Goal: Task Accomplishment & Management: Manage account settings

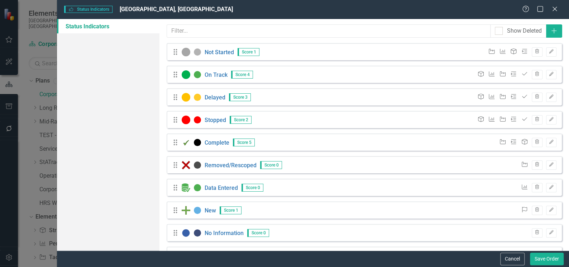
scroll to position [19, 0]
click at [554, 9] on icon at bounding box center [554, 8] width 5 height 5
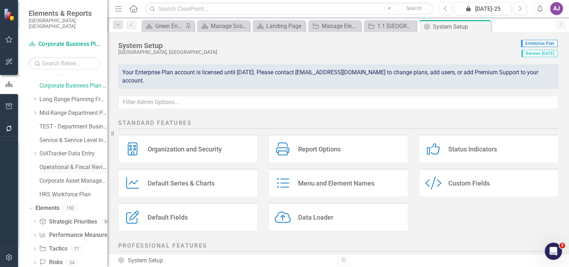
scroll to position [0, 0]
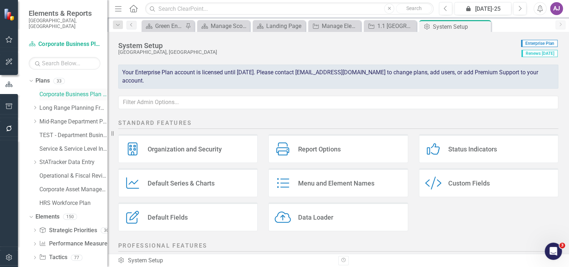
click at [59, 90] on link "Corporate Business Plan ([DATE]-[DATE])" at bounding box center [73, 94] width 68 height 8
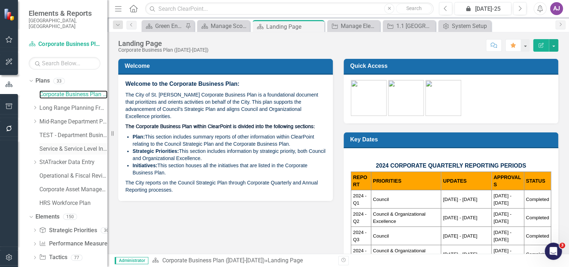
scroll to position [19, 0]
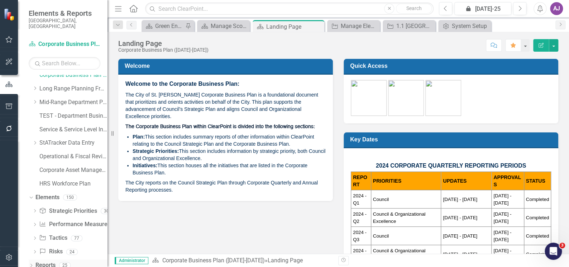
click at [37, 261] on link "Reports" at bounding box center [45, 265] width 20 height 8
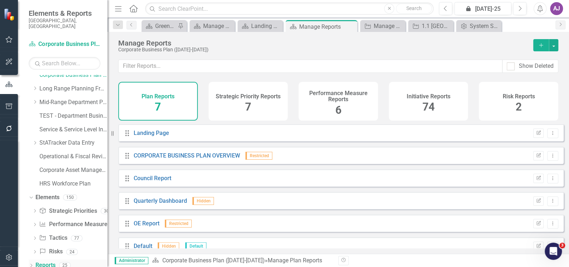
click at [30, 264] on icon "Dropdown" at bounding box center [31, 266] width 5 height 4
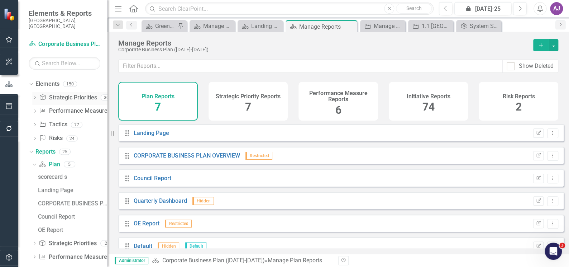
scroll to position [162, 0]
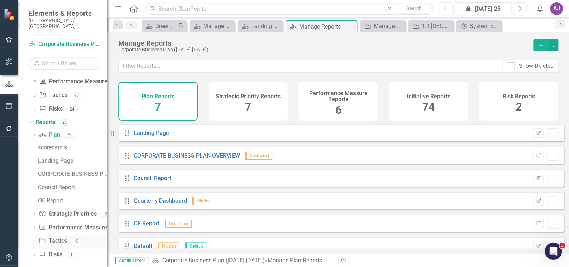
click at [34, 239] on icon "Dropdown" at bounding box center [34, 241] width 5 height 4
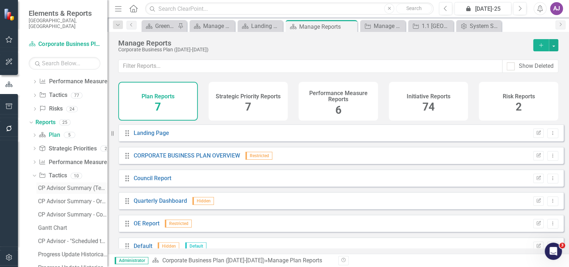
drag, startPoint x: 108, startPoint y: 187, endPoint x: 81, endPoint y: 187, distance: 26.9
click at [81, 187] on div "Elements & Reports City of St. Albert, AB Plan Corporate Business Plan (2022-20…" at bounding box center [53, 133] width 107 height 267
click at [61, 185] on div "CP Advisor Summary (Text only review)" at bounding box center [73, 188] width 70 height 6
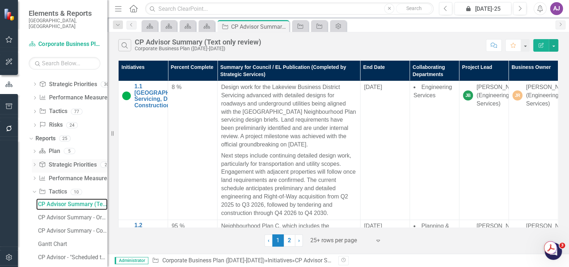
scroll to position [148, 0]
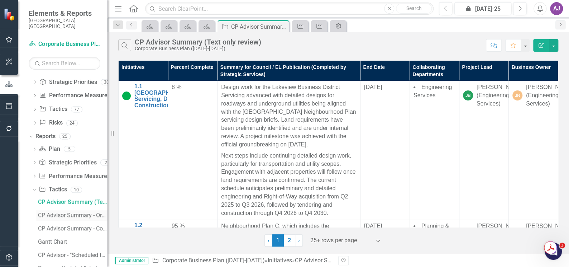
click at [60, 212] on div "CP Advisor Summary - Organizational Excellence Priorities" at bounding box center [73, 215] width 70 height 6
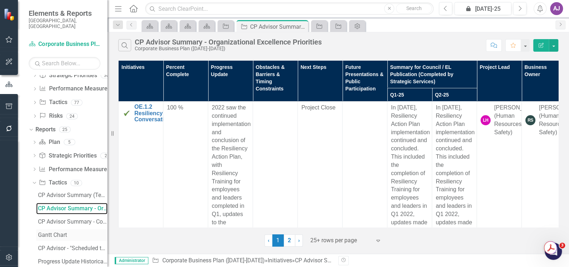
scroll to position [161, 0]
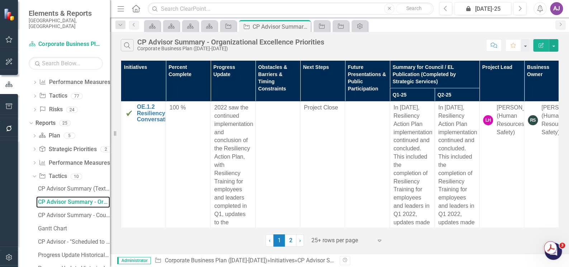
drag, startPoint x: 108, startPoint y: 211, endPoint x: 110, endPoint y: 205, distance: 6.3
click at [110, 205] on div "Resize" at bounding box center [113, 133] width 6 height 267
click at [73, 212] on div "CP Advisor Summary - Council Priorities" at bounding box center [74, 215] width 72 height 6
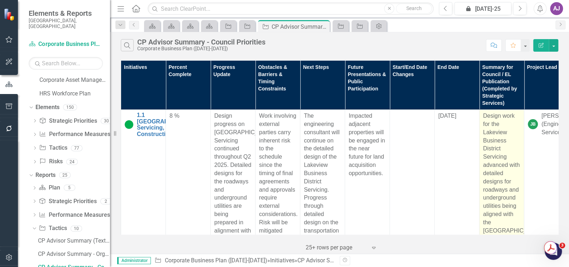
click at [496, 123] on p "Design work for the Lakeview Business District Servicing advanced with detailed…" at bounding box center [501, 243] width 37 height 263
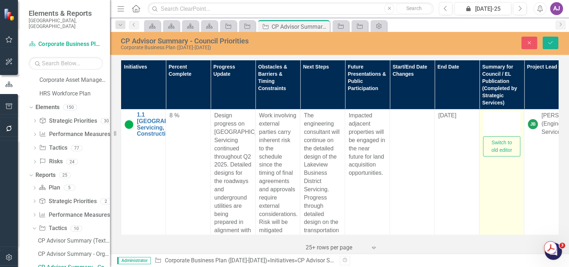
type textarea "<p>Design work for the Lakeview Business District Servicing advanced with detai…"
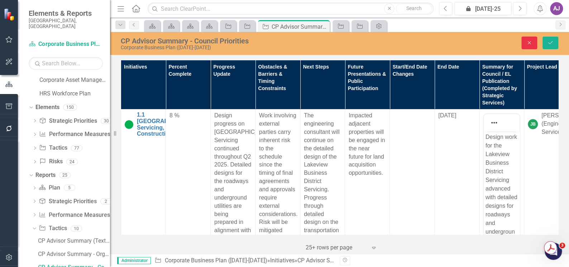
click at [527, 45] on icon "Close" at bounding box center [529, 42] width 6 height 5
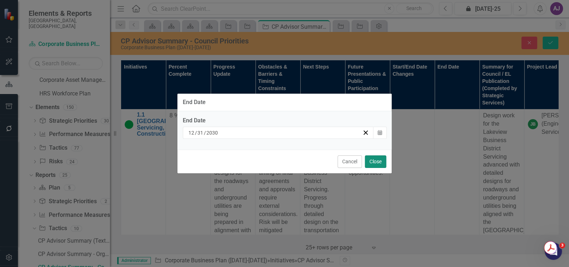
click at [372, 162] on button "Close" at bounding box center [375, 161] width 21 height 13
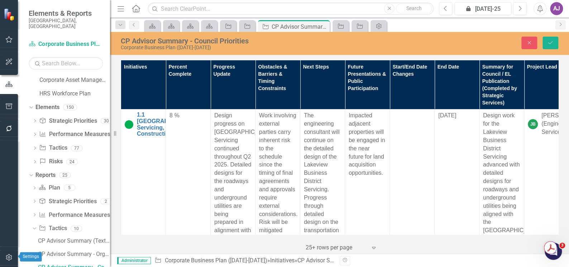
click at [7, 257] on icon "button" at bounding box center [9, 257] width 8 height 6
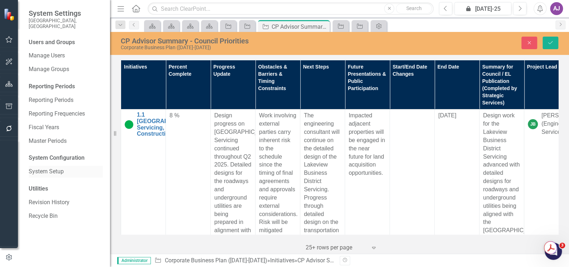
click at [51, 167] on link "System Setup" at bounding box center [66, 171] width 74 height 8
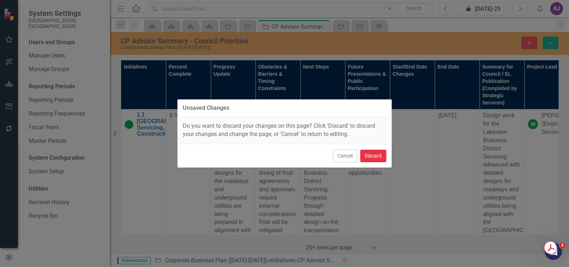
click at [380, 155] on button "Discard" at bounding box center [373, 155] width 26 height 13
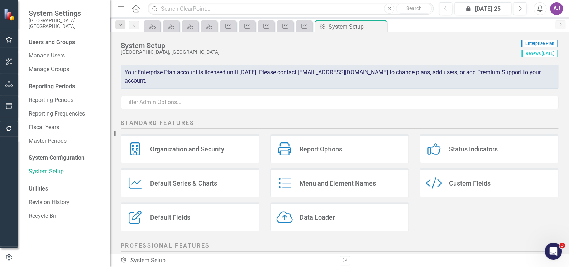
click at [339, 180] on div "Menu and Element Names" at bounding box center [338, 183] width 76 height 8
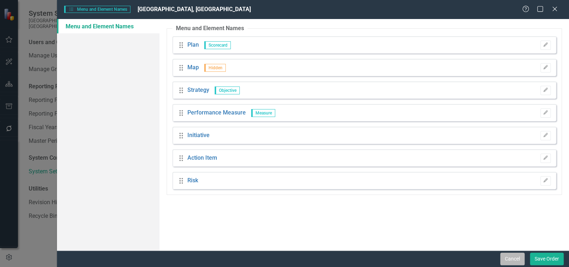
click at [510, 255] on button "Cancel" at bounding box center [512, 258] width 24 height 13
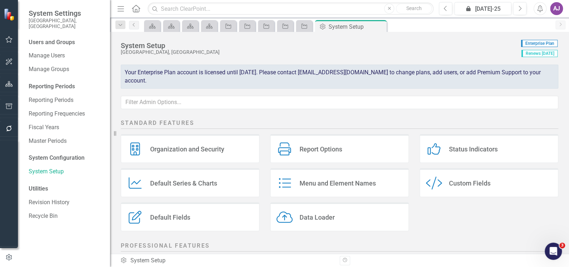
click at [193, 179] on div "Default Series & Charts" at bounding box center [183, 183] width 67 height 8
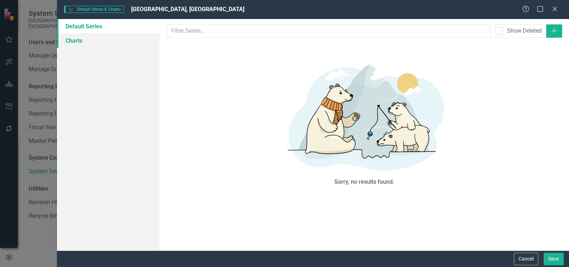
click at [69, 43] on link "Charts" at bounding box center [108, 40] width 102 height 14
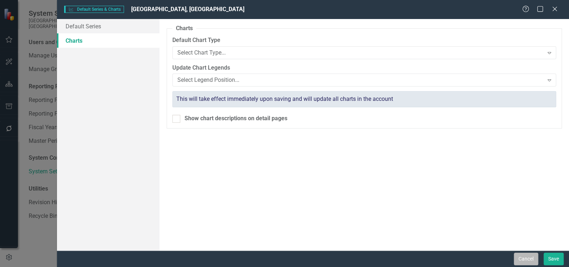
click at [516, 257] on button "Cancel" at bounding box center [526, 258] width 24 height 13
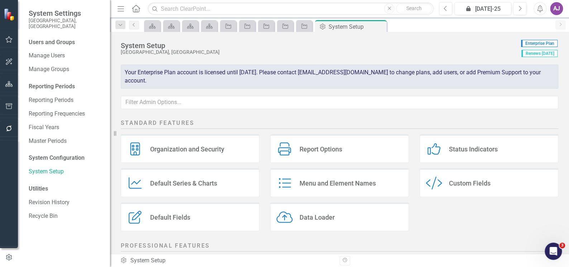
click at [158, 216] on div "Default Fields" at bounding box center [170, 217] width 40 height 8
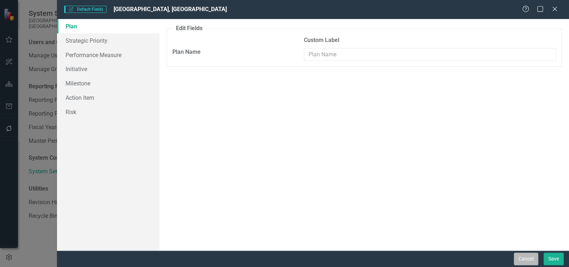
click at [517, 257] on button "Cancel" at bounding box center [526, 258] width 24 height 13
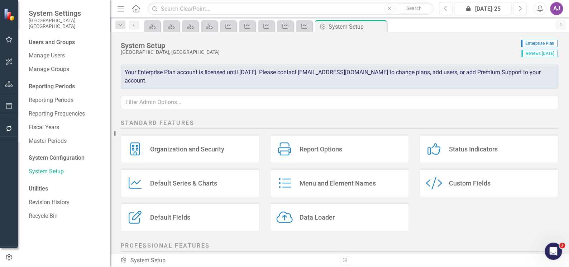
click at [449, 189] on div "Custom Style Custom Fields" at bounding box center [489, 182] width 139 height 29
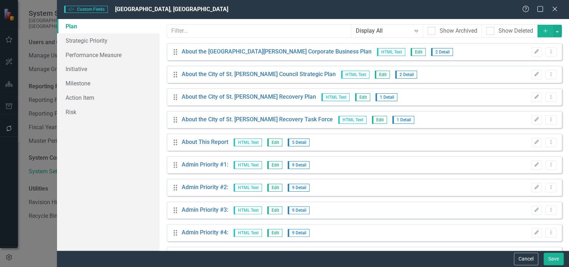
click at [537, 33] on button "Add" at bounding box center [545, 31] width 16 height 13
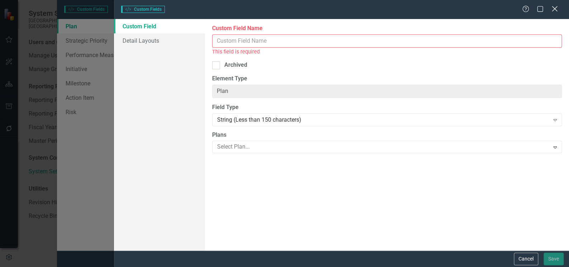
click at [554, 6] on icon "Close" at bounding box center [554, 8] width 9 height 7
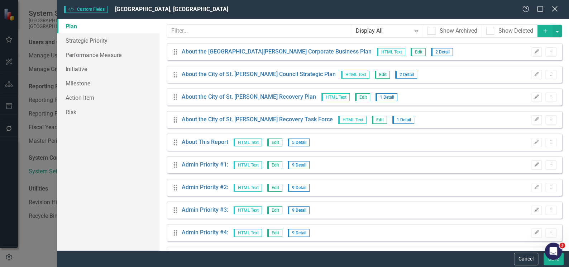
click at [554, 6] on icon "Close" at bounding box center [554, 8] width 9 height 7
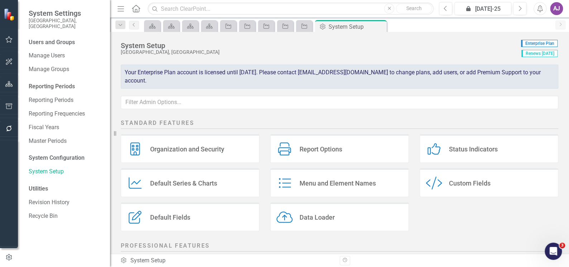
click at [327, 150] on div "Report Options" at bounding box center [321, 149] width 43 height 8
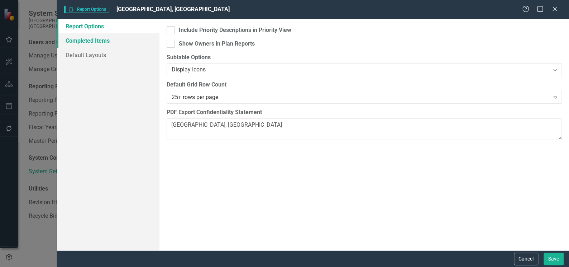
click at [99, 42] on link "Completed Items" at bounding box center [108, 40] width 102 height 14
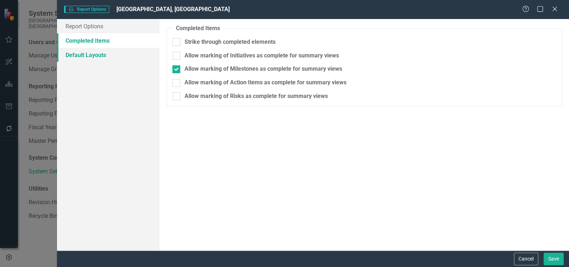
click at [87, 54] on link "Default Layouts" at bounding box center [108, 55] width 102 height 14
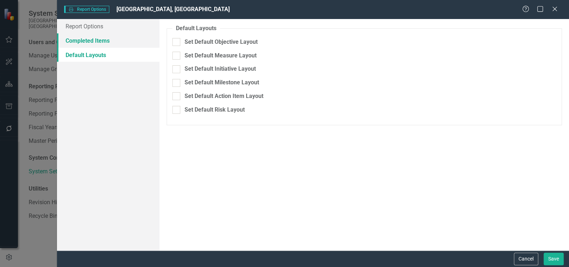
click at [86, 43] on link "Completed Items" at bounding box center [108, 40] width 102 height 14
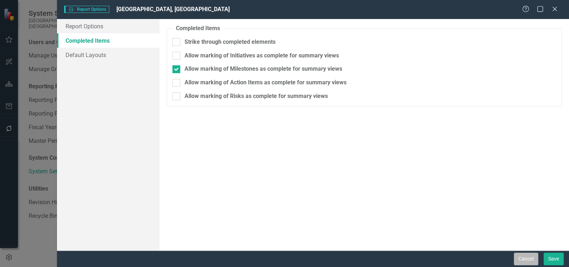
click at [530, 258] on button "Cancel" at bounding box center [526, 258] width 24 height 13
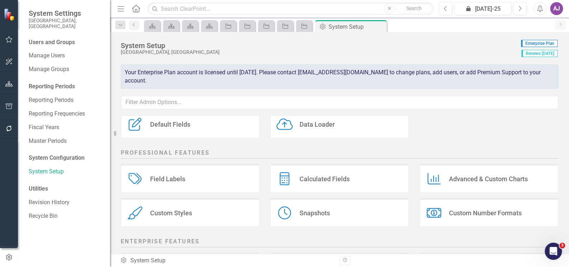
scroll to position [97, 0]
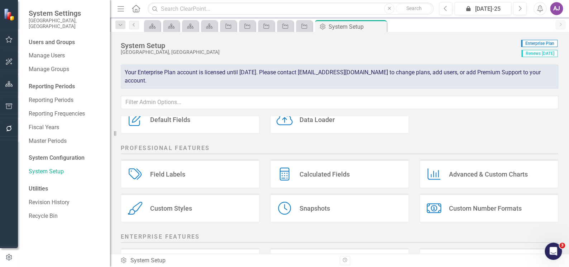
click at [174, 177] on div "Field Labels" at bounding box center [167, 174] width 35 height 8
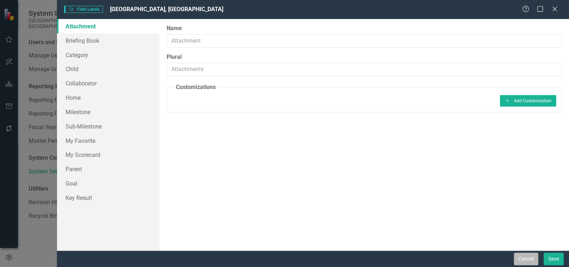
click at [524, 260] on button "Cancel" at bounding box center [526, 258] width 24 height 13
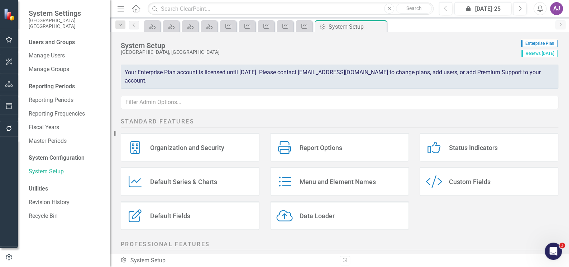
scroll to position [0, 0]
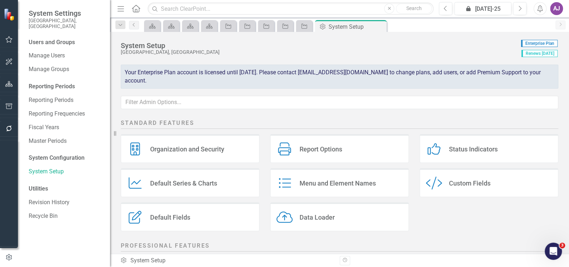
click at [7, 131] on button "button" at bounding box center [9, 128] width 16 height 15
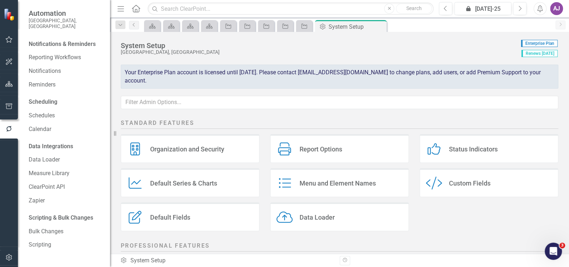
click at [11, 153] on div at bounding box center [9, 193] width 18 height 106
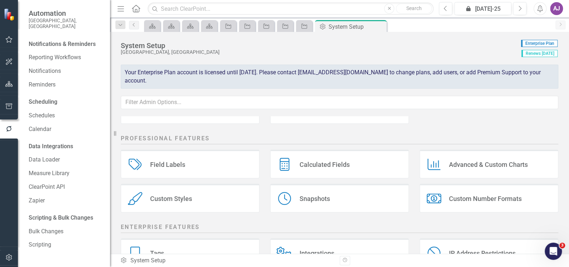
scroll to position [130, 0]
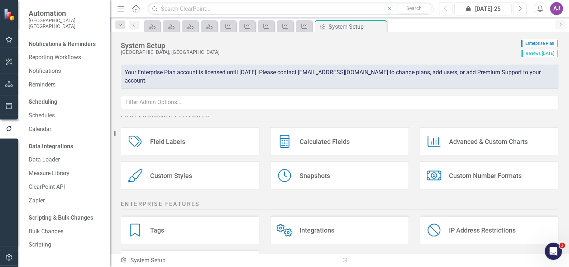
click at [176, 139] on div "Field Labels" at bounding box center [167, 141] width 35 height 8
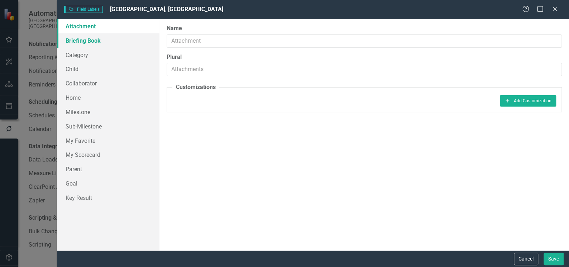
click at [89, 38] on link "Briefing Book" at bounding box center [108, 40] width 102 height 14
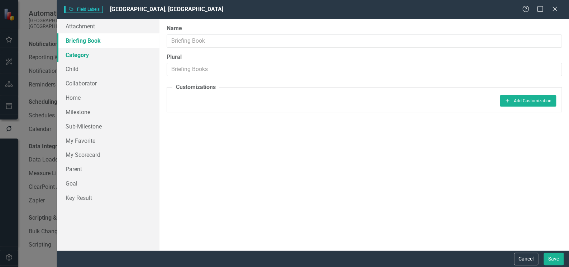
click at [84, 56] on link "Category" at bounding box center [108, 55] width 102 height 14
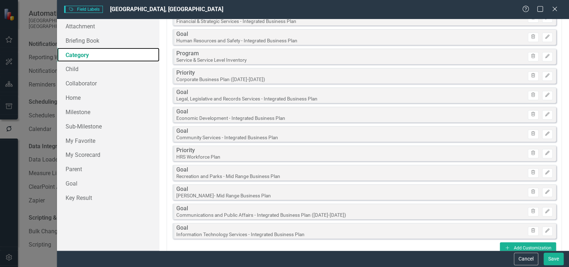
scroll to position [177, 0]
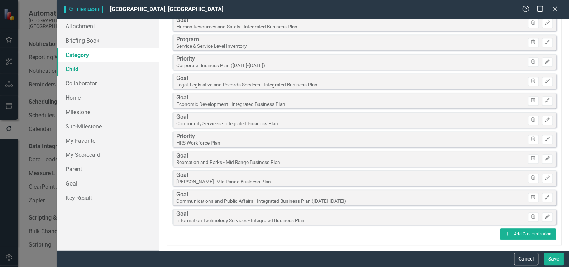
click at [85, 68] on link "Child" at bounding box center [108, 69] width 102 height 14
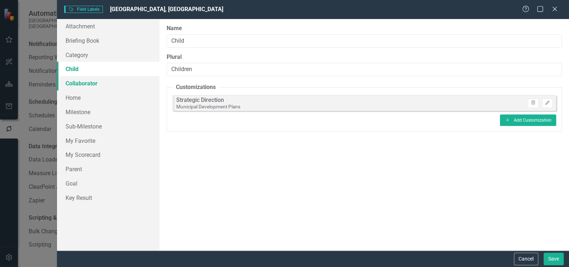
click at [86, 86] on link "Collaborator" at bounding box center [108, 83] width 102 height 14
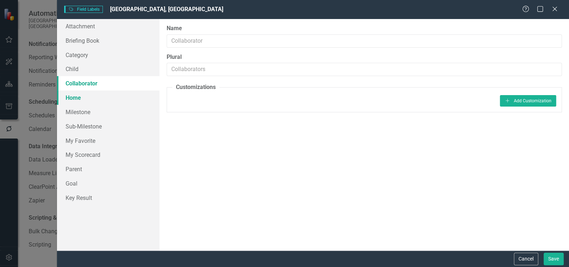
click at [82, 97] on link "Home" at bounding box center [108, 97] width 102 height 14
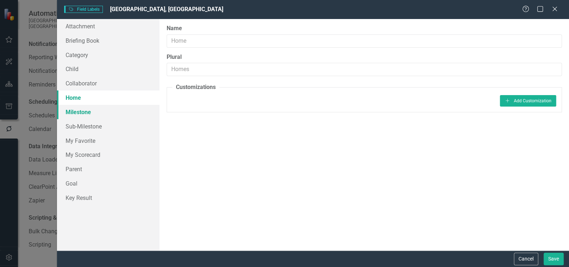
click at [82, 111] on link "Milestone" at bounding box center [108, 112] width 102 height 14
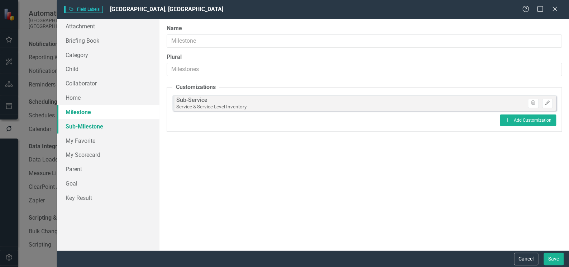
click at [82, 124] on link "Sub-Milestone" at bounding box center [108, 126] width 102 height 14
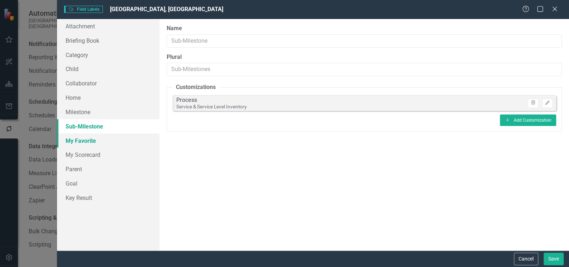
click at [82, 138] on link "My Favorite" at bounding box center [108, 140] width 102 height 14
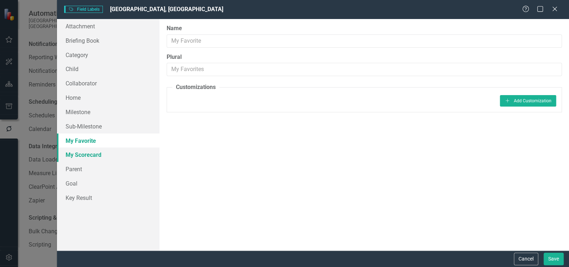
click at [81, 153] on link "My Scorecard" at bounding box center [108, 154] width 102 height 14
click at [80, 167] on link "Parent" at bounding box center [108, 169] width 102 height 14
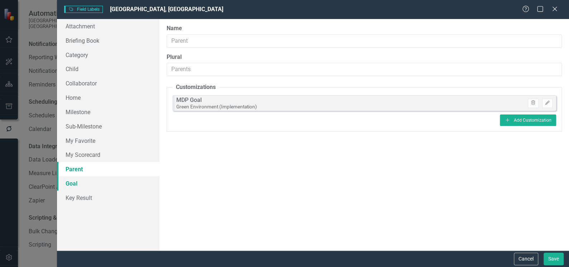
click at [78, 182] on link "Goal" at bounding box center [108, 183] width 102 height 14
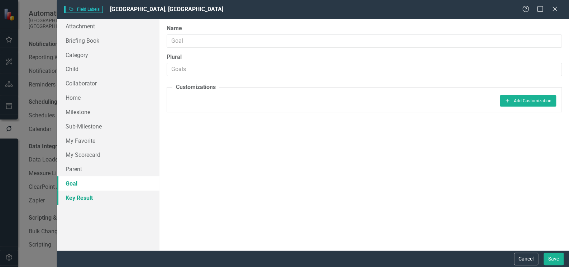
click at [80, 198] on link "Key Result" at bounding box center [108, 197] width 102 height 14
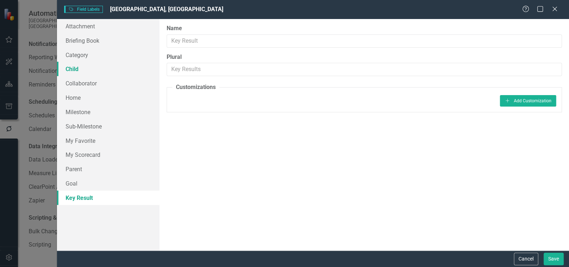
click at [78, 71] on link "Child" at bounding box center [108, 69] width 102 height 14
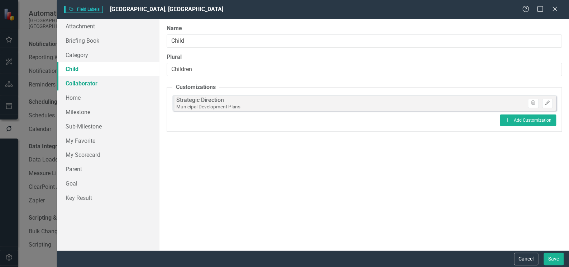
click at [81, 82] on link "Collaborator" at bounding box center [108, 83] width 102 height 14
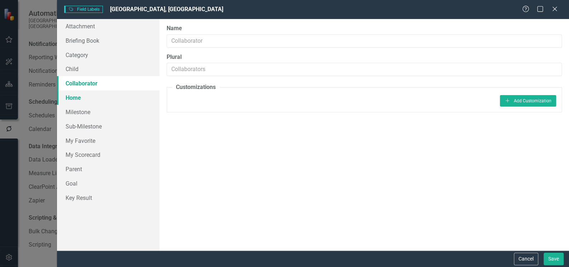
click at [81, 97] on link "Home" at bounding box center [108, 97] width 102 height 14
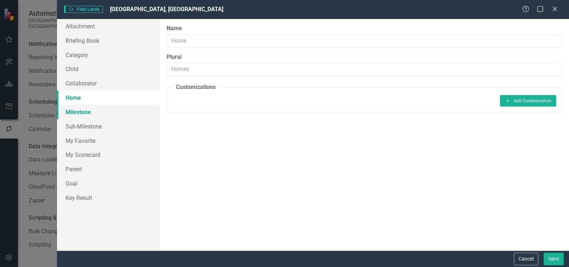
click at [82, 109] on link "Milestone" at bounding box center [108, 112] width 102 height 14
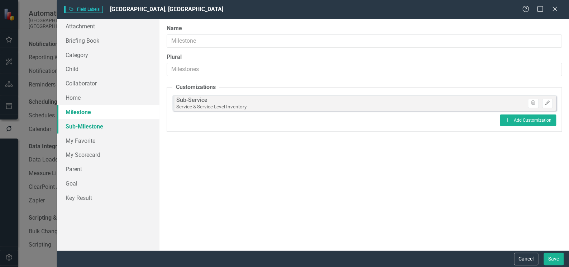
click at [82, 127] on link "Sub-Milestone" at bounding box center [108, 126] width 102 height 14
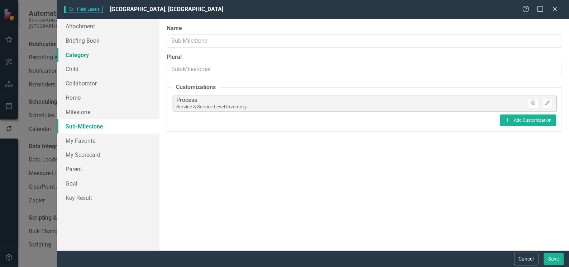
click at [80, 56] on link "Category" at bounding box center [108, 55] width 102 height 14
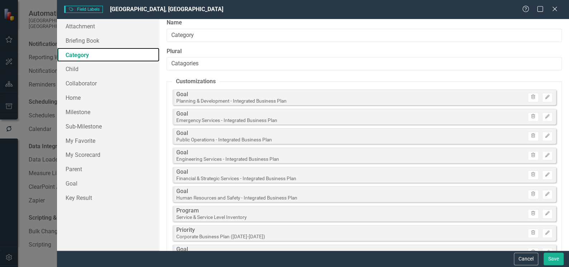
scroll to position [0, 0]
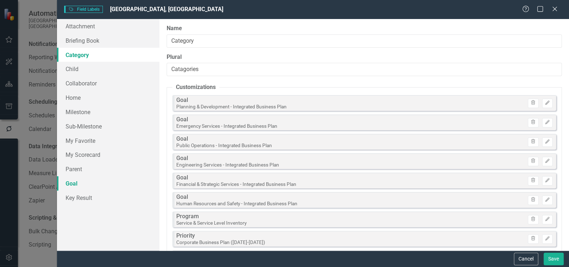
click at [76, 184] on link "Goal" at bounding box center [108, 183] width 102 height 14
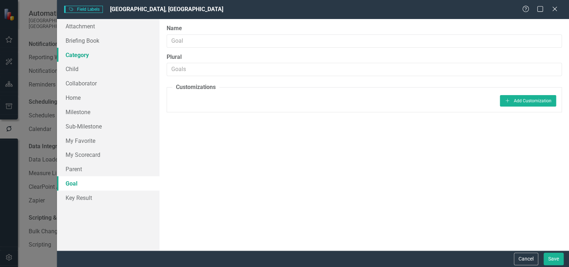
click at [81, 54] on link "Category" at bounding box center [108, 55] width 102 height 14
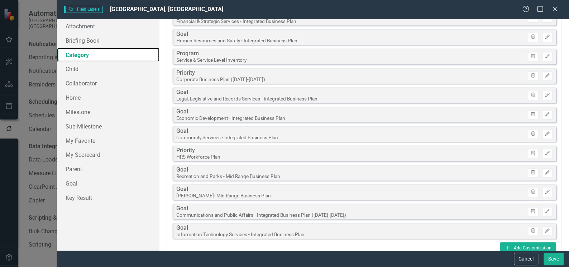
scroll to position [177, 0]
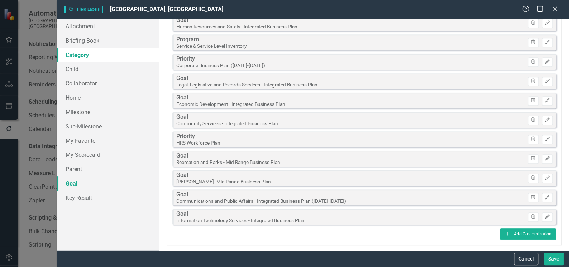
click at [77, 182] on link "Goal" at bounding box center [108, 183] width 102 height 14
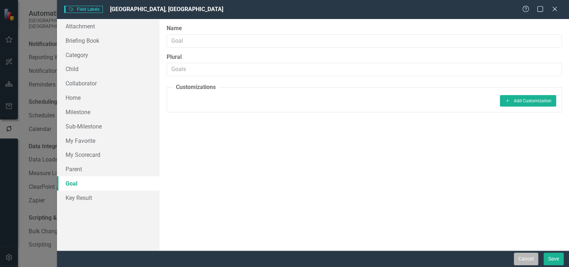
click at [525, 258] on button "Cancel" at bounding box center [526, 258] width 24 height 13
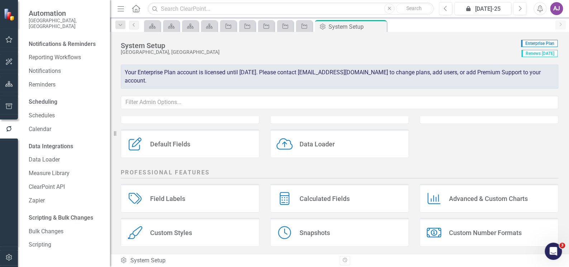
scroll to position [97, 0]
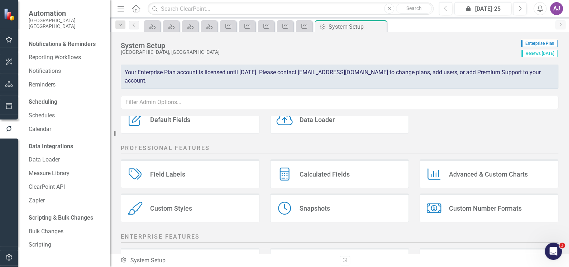
click at [185, 207] on div "Custom Styles" at bounding box center [171, 208] width 42 height 8
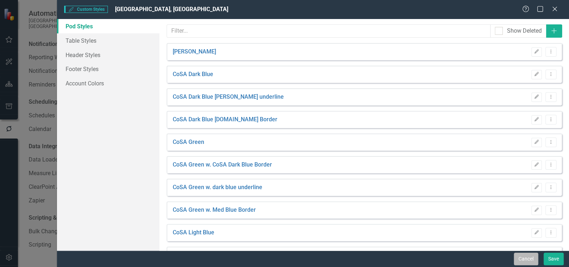
click at [521, 253] on button "Cancel" at bounding box center [526, 258] width 24 height 13
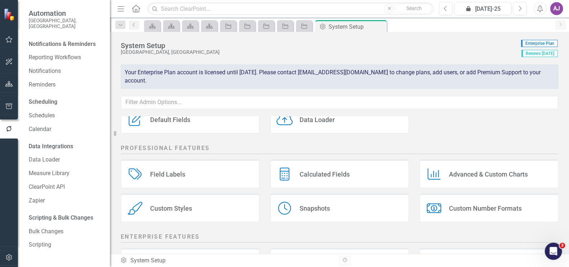
click at [314, 208] on div "Snapshots" at bounding box center [315, 208] width 30 height 8
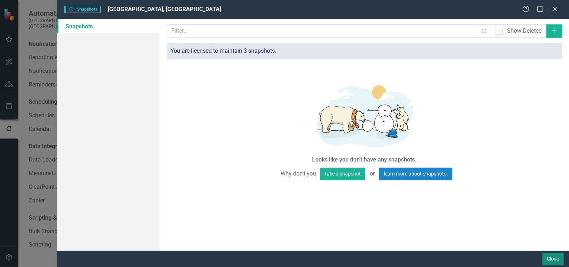
click at [550, 255] on button "Close" at bounding box center [552, 258] width 21 height 13
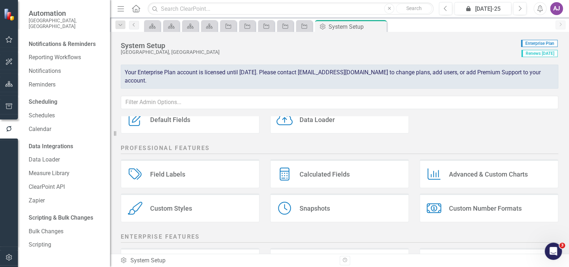
click at [468, 208] on div "Custom Number Formats" at bounding box center [485, 208] width 73 height 8
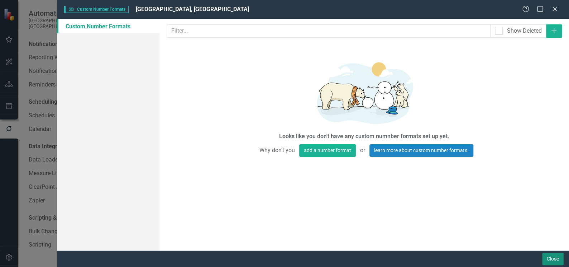
click at [561, 259] on button "Close" at bounding box center [552, 258] width 21 height 13
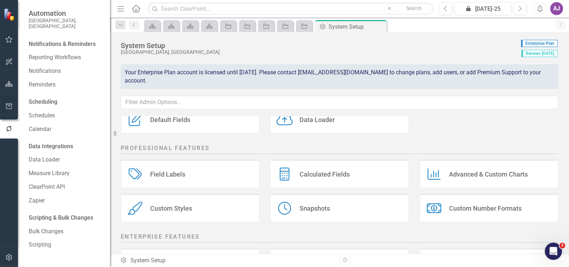
click at [329, 173] on div "Calculated Fields" at bounding box center [325, 174] width 50 height 8
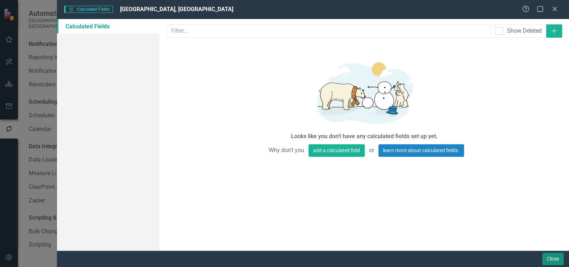
click at [546, 254] on button "Close" at bounding box center [552, 258] width 21 height 13
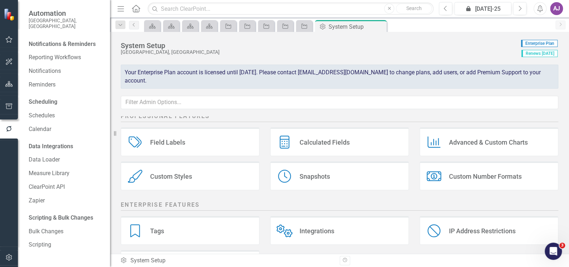
scroll to position [130, 0]
click at [9, 257] on icon "button" at bounding box center [9, 257] width 6 height 6
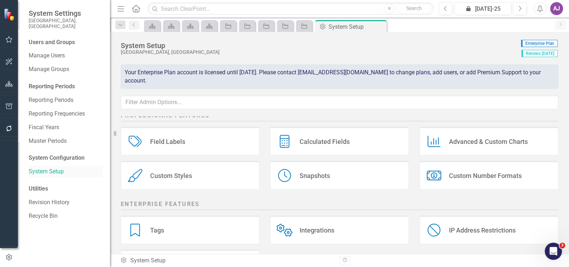
click at [48, 167] on link "System Setup" at bounding box center [66, 171] width 74 height 8
click at [10, 128] on icon "button" at bounding box center [9, 128] width 8 height 6
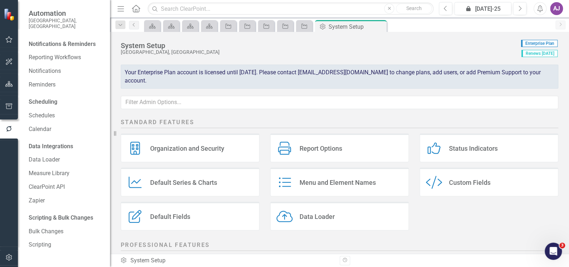
scroll to position [0, 0]
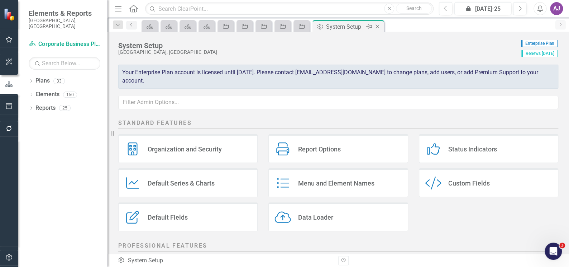
click at [377, 25] on icon "Close" at bounding box center [377, 27] width 7 height 6
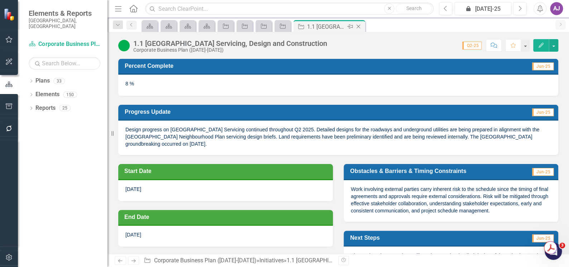
click at [359, 26] on icon "Close" at bounding box center [358, 27] width 7 height 6
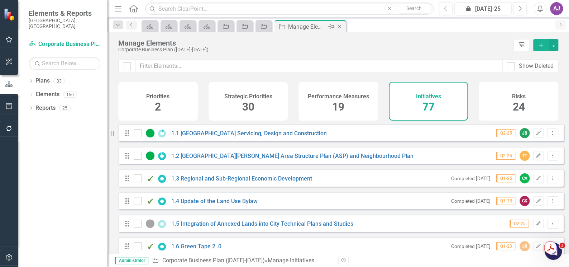
click at [339, 24] on icon "Close" at bounding box center [339, 27] width 7 height 6
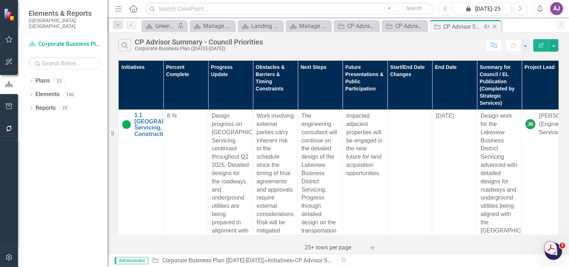
click at [494, 24] on icon "Close" at bounding box center [494, 27] width 7 height 6
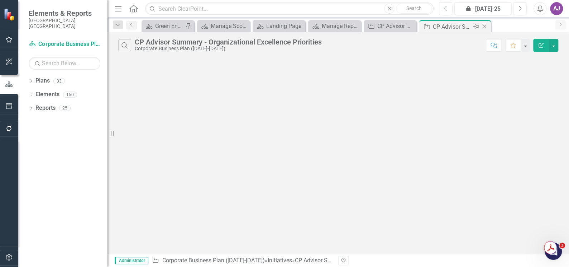
click at [481, 26] on icon "Close" at bounding box center [483, 27] width 7 height 6
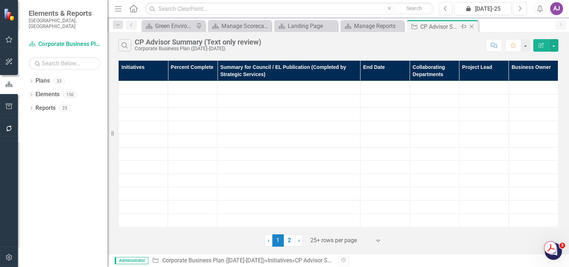
click at [473, 25] on icon at bounding box center [472, 27] width 4 height 4
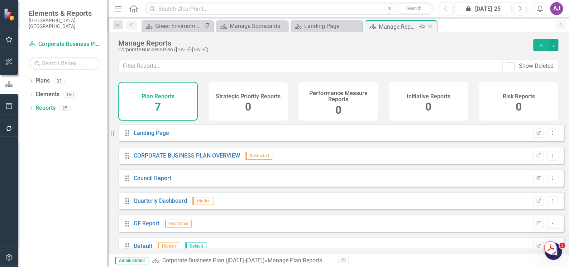
click at [431, 27] on icon "Close" at bounding box center [429, 27] width 7 height 6
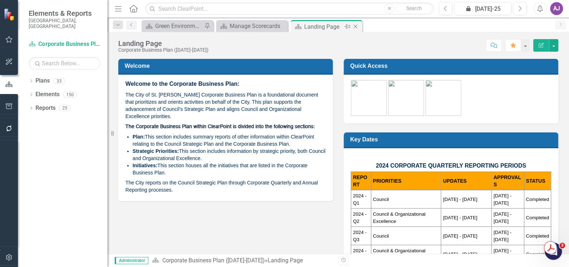
click at [356, 27] on icon "Close" at bounding box center [355, 27] width 7 height 6
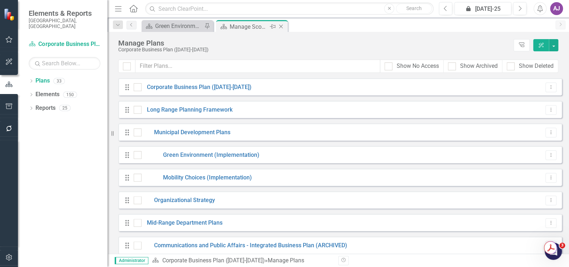
click at [284, 26] on icon "Close" at bounding box center [280, 27] width 7 height 6
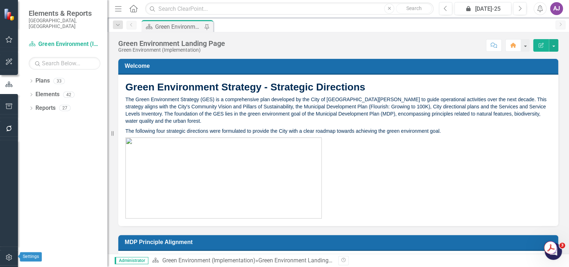
click at [6, 258] on icon "button" at bounding box center [9, 257] width 6 height 6
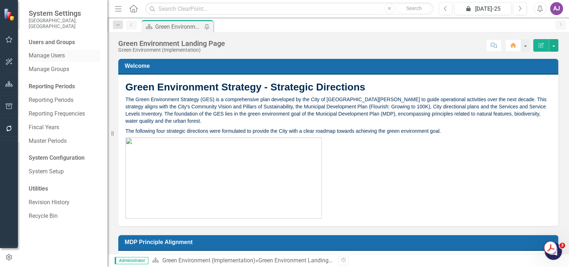
click at [47, 52] on link "Manage Users" at bounding box center [65, 56] width 72 height 8
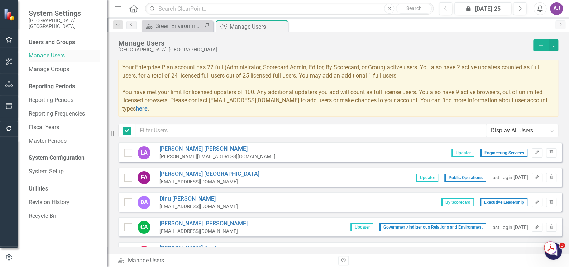
checkbox input "false"
click at [157, 130] on input "text" at bounding box center [310, 130] width 351 height 13
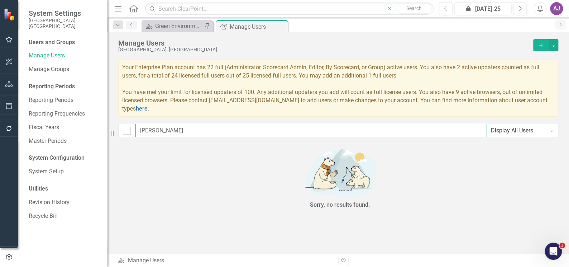
type input "anita"
checkbox input "false"
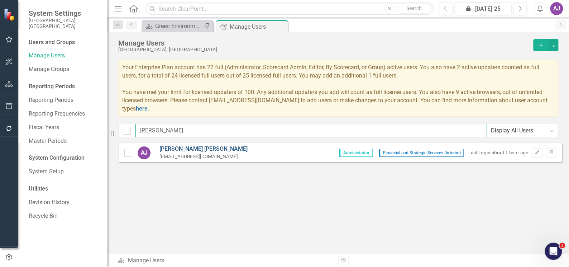
type input "anita"
click at [190, 146] on link "Anita Johnson" at bounding box center [203, 149] width 88 height 8
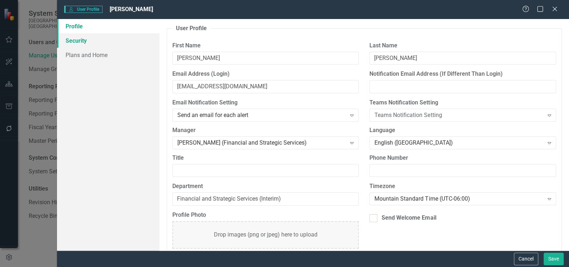
click at [81, 43] on link "Security" at bounding box center [108, 40] width 102 height 14
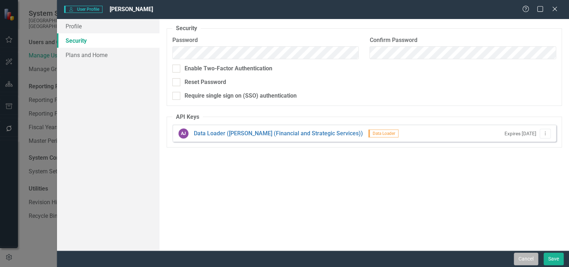
click at [533, 255] on button "Cancel" at bounding box center [526, 258] width 24 height 13
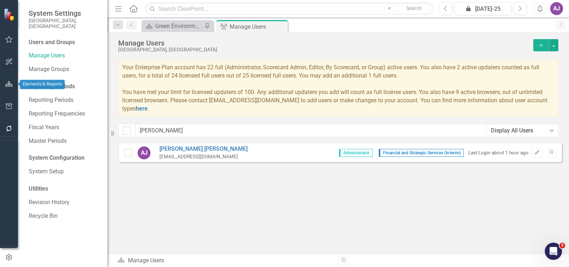
click at [12, 85] on icon "button" at bounding box center [9, 84] width 8 height 6
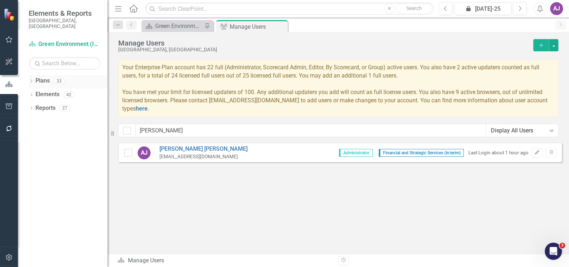
click at [35, 77] on link "Plans" at bounding box center [42, 81] width 14 height 8
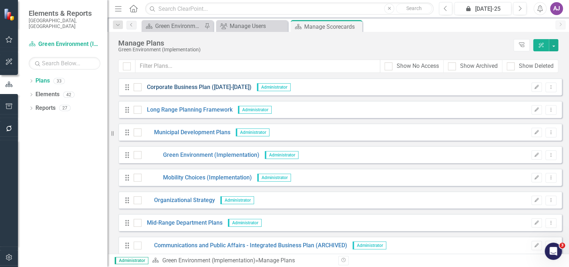
click at [168, 85] on link "Corporate Business Plan (2022-2025)" at bounding box center [197, 87] width 110 height 8
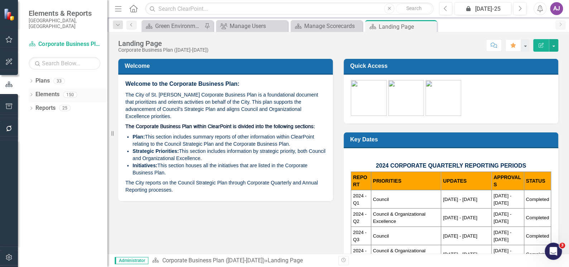
click at [43, 90] on link "Elements" at bounding box center [47, 94] width 24 height 8
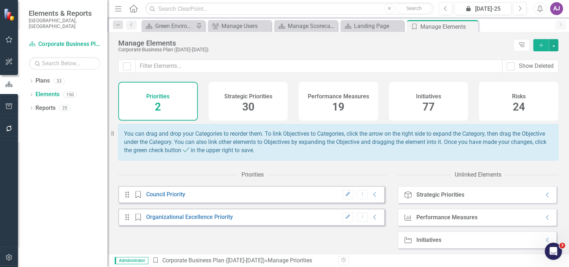
click at [425, 105] on span "77" at bounding box center [428, 106] width 12 height 13
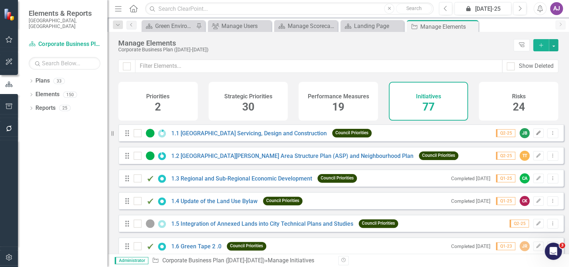
click at [536, 138] on button "Edit" at bounding box center [538, 132] width 10 height 9
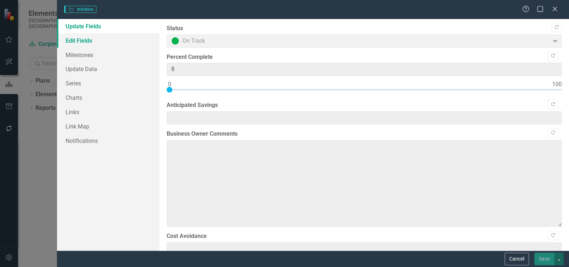
type textarea "Design progress on Lakeview Business District Servicing continued throughout Q2…"
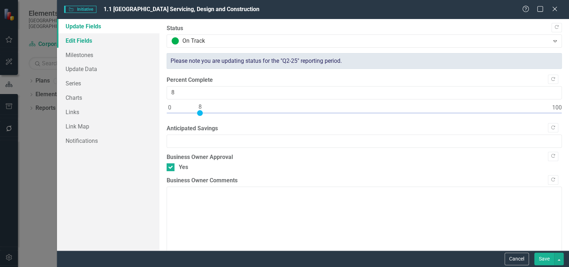
click at [97, 40] on link "Edit Fields" at bounding box center [108, 40] width 102 height 14
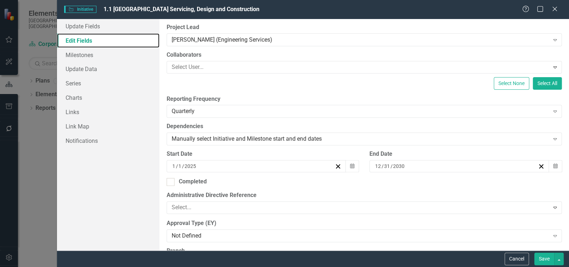
scroll to position [130, 0]
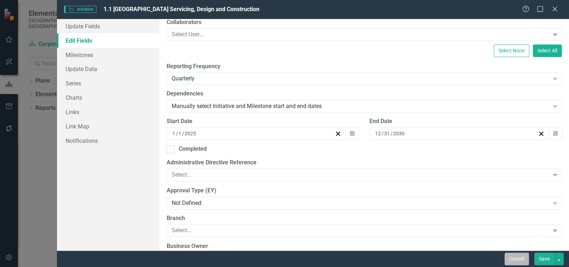
click at [519, 260] on button "Cancel" at bounding box center [516, 258] width 24 height 13
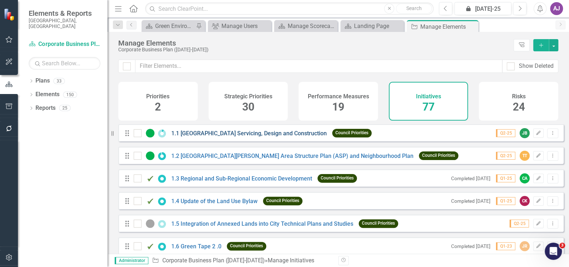
click at [321, 137] on link "1.1 [GEOGRAPHIC_DATA] Servicing, Design and Construction" at bounding box center [249, 133] width 156 height 7
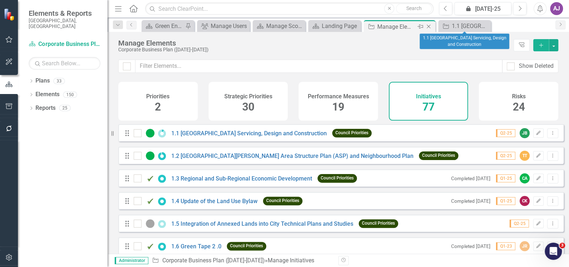
drag, startPoint x: 482, startPoint y: 27, endPoint x: 465, endPoint y: 25, distance: 16.9
click at [0, 0] on icon "Close" at bounding box center [0, 0] width 0 height 0
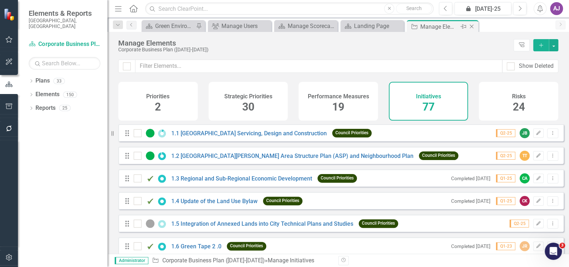
click at [473, 25] on icon "Close" at bounding box center [471, 27] width 7 height 6
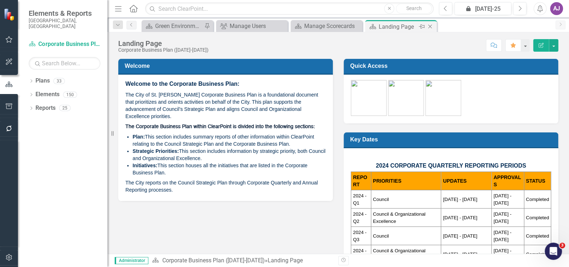
click at [429, 27] on icon "Close" at bounding box center [429, 27] width 7 height 6
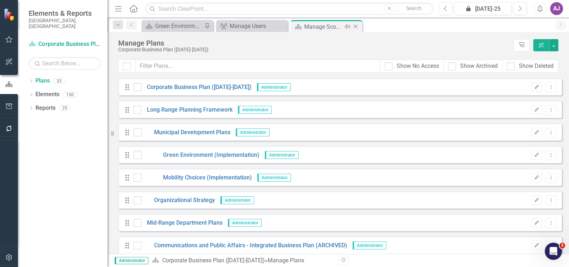
click at [354, 27] on icon "Close" at bounding box center [355, 27] width 7 height 6
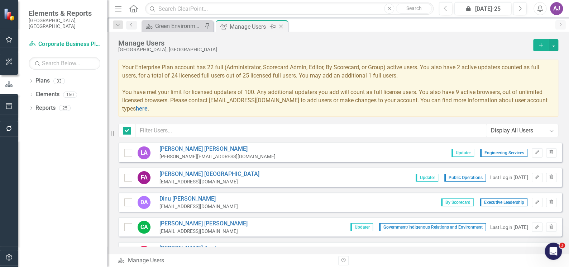
checkbox input "false"
click at [282, 27] on icon "Close" at bounding box center [280, 27] width 7 height 6
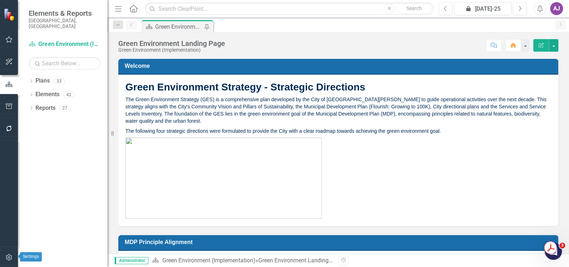
click at [10, 255] on icon "button" at bounding box center [9, 257] width 6 height 6
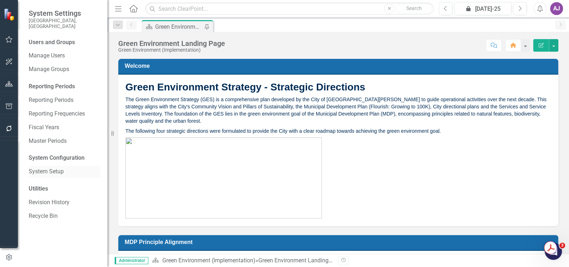
click at [59, 167] on link "System Setup" at bounding box center [65, 171] width 72 height 8
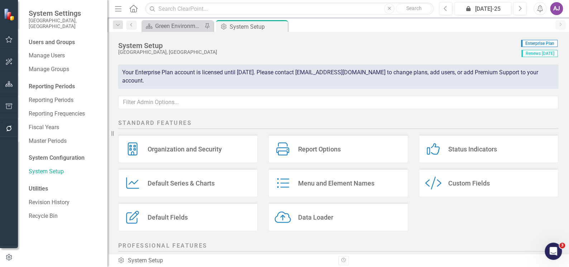
click at [348, 181] on div "Menu and Element Names" at bounding box center [336, 183] width 76 height 8
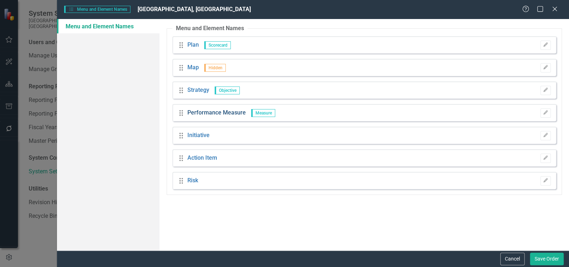
click at [202, 110] on link "Performance Measure" at bounding box center [216, 113] width 58 height 8
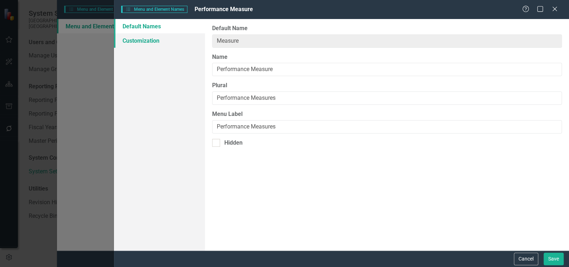
click at [151, 42] on link "Customization" at bounding box center [159, 40] width 91 height 14
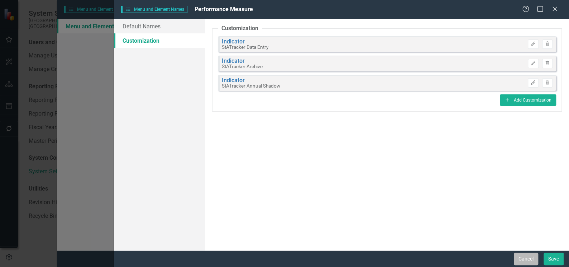
click at [529, 260] on button "Cancel" at bounding box center [526, 258] width 24 height 13
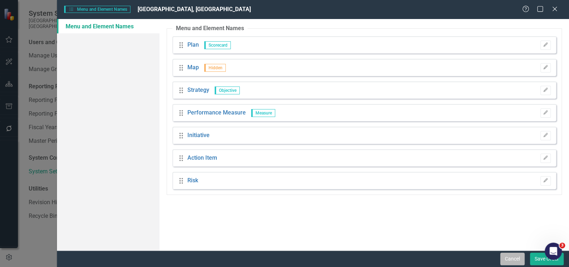
click at [510, 257] on button "Cancel" at bounding box center [512, 258] width 24 height 13
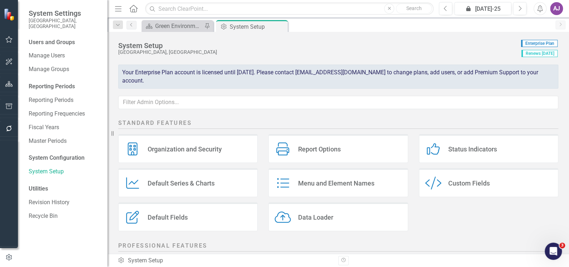
click at [171, 218] on div "Default Fields" at bounding box center [168, 217] width 40 height 8
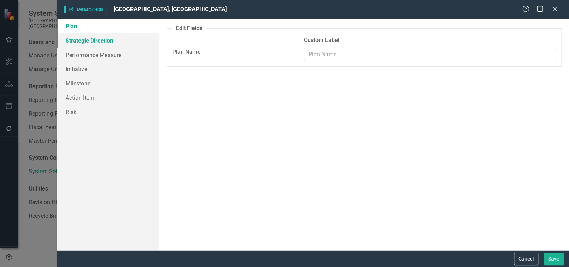
click at [92, 40] on link "Strategic Direction" at bounding box center [108, 40] width 102 height 14
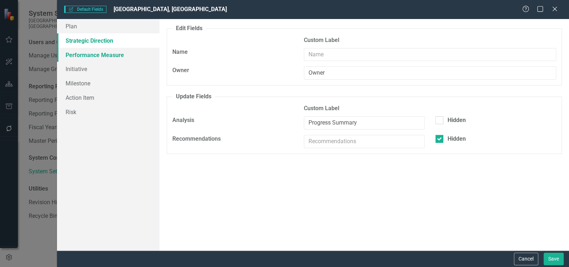
click at [96, 52] on link "Performance Measure" at bounding box center [108, 55] width 102 height 14
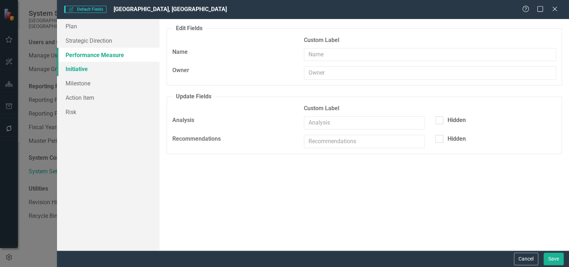
click at [82, 68] on link "Initiative" at bounding box center [108, 69] width 102 height 14
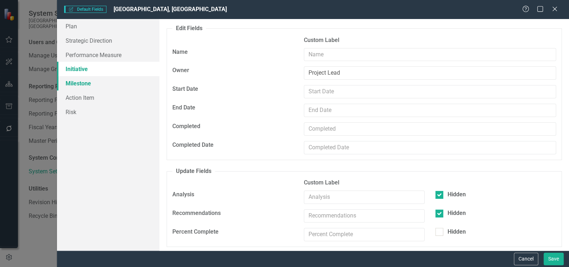
click at [78, 85] on link "Milestone" at bounding box center [108, 83] width 102 height 14
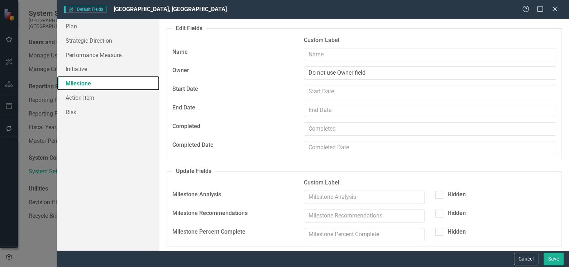
scroll to position [0, 0]
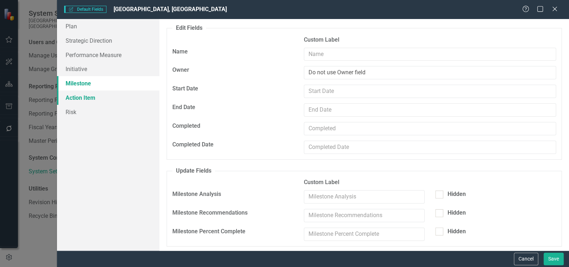
click at [86, 97] on link "Action Item" at bounding box center [108, 97] width 102 height 14
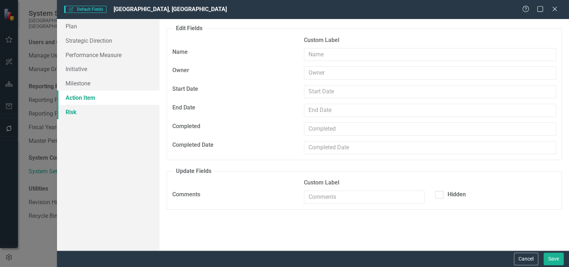
click at [71, 114] on link "Risk" at bounding box center [108, 112] width 102 height 14
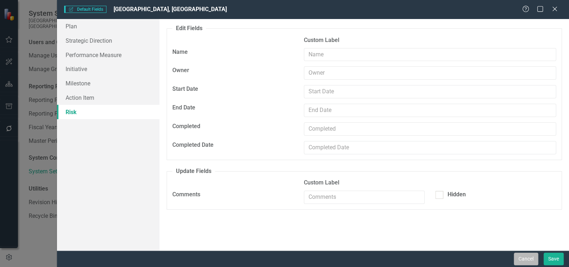
click at [531, 260] on button "Cancel" at bounding box center [526, 258] width 24 height 13
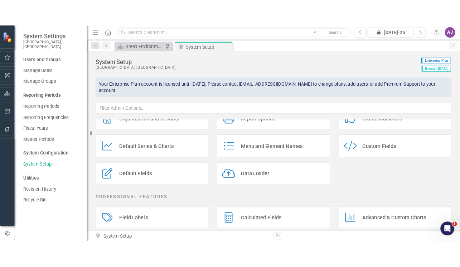
scroll to position [0, 0]
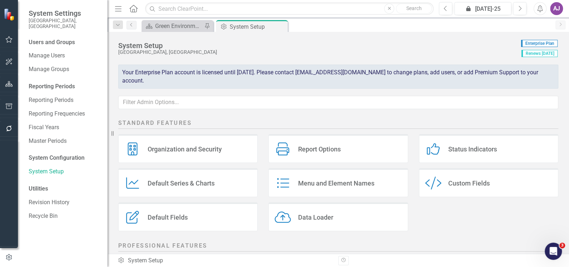
click at [449, 151] on div "Status Indicators" at bounding box center [472, 149] width 49 height 8
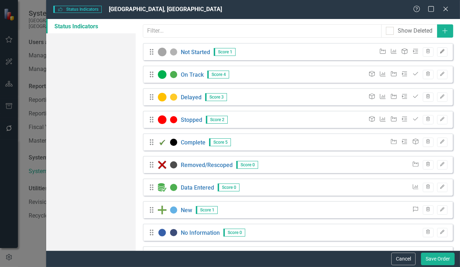
click at [441, 52] on button "Edit" at bounding box center [442, 51] width 10 height 9
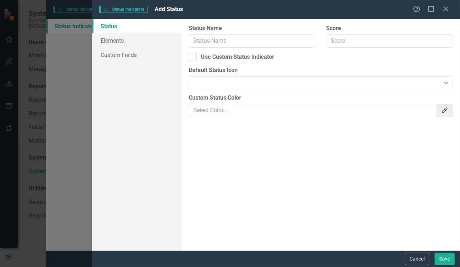
type input "Not Started"
type input "1"
checkbox input "true"
type input "#B3B3B3"
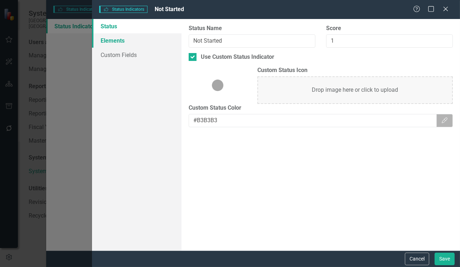
click at [118, 42] on link "Elements" at bounding box center [137, 40] width 90 height 14
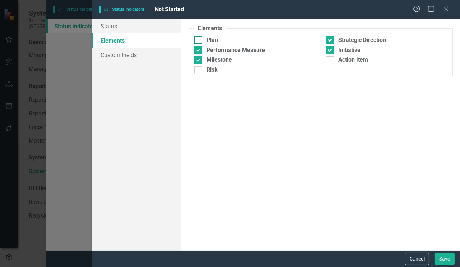
click at [198, 42] on div at bounding box center [199, 40] width 8 height 8
click at [198, 41] on input "Plan" at bounding box center [197, 38] width 5 height 5
checkbox input "true"
click at [445, 259] on button "Save" at bounding box center [445, 259] width 20 height 13
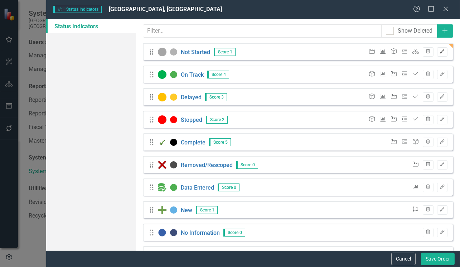
click at [440, 52] on icon "Edit" at bounding box center [442, 51] width 5 height 4
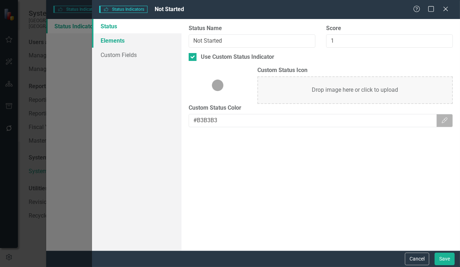
click at [114, 40] on link "Elements" at bounding box center [137, 40] width 90 height 14
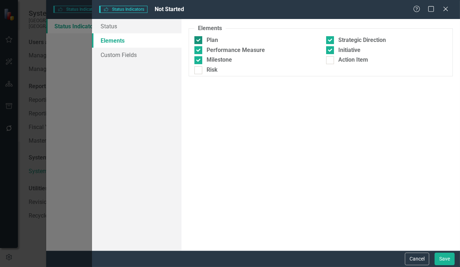
click at [206, 37] on div "Plan" at bounding box center [255, 40] width 121 height 8
click at [199, 37] on input "Plan" at bounding box center [197, 38] width 5 height 5
checkbox input "false"
click at [104, 27] on link "Status" at bounding box center [137, 26] width 90 height 14
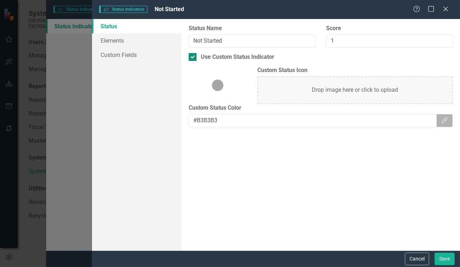
click at [193, 56] on input "Use Custom Status Indicator" at bounding box center [191, 55] width 5 height 5
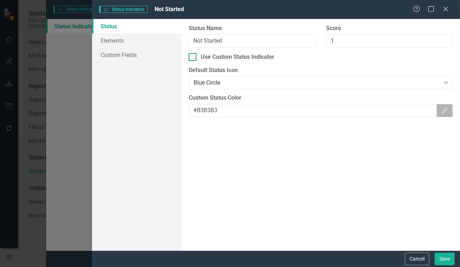
click at [193, 59] on div at bounding box center [193, 57] width 8 height 8
click at [193, 58] on input "Use Custom Status Indicator" at bounding box center [191, 55] width 5 height 5
checkbox input "true"
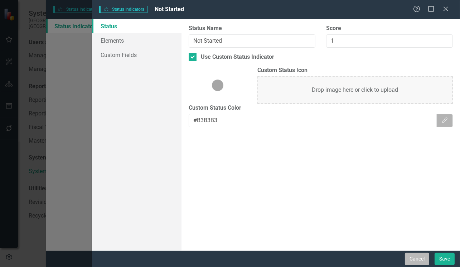
click at [413, 258] on button "Cancel" at bounding box center [417, 259] width 24 height 13
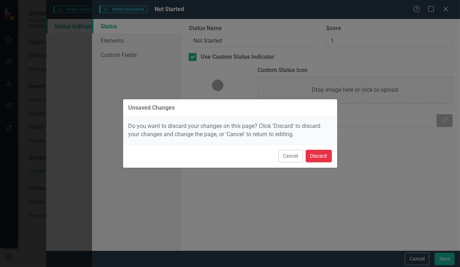
click at [325, 152] on button "Discard" at bounding box center [319, 156] width 26 height 13
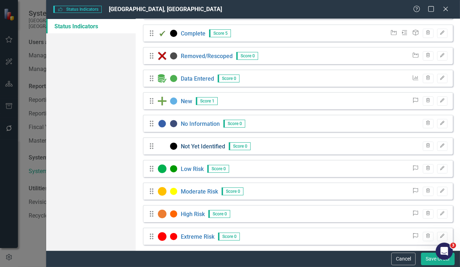
scroll to position [114, 0]
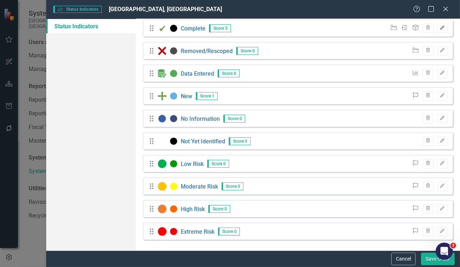
click at [440, 28] on icon "Edit" at bounding box center [442, 28] width 5 height 4
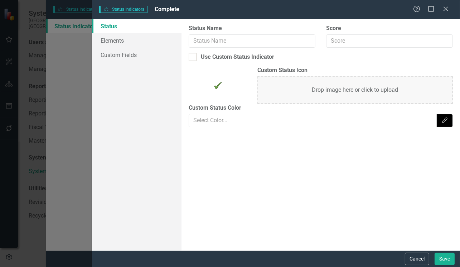
type input "Complete"
type input "5"
checkbox input "true"
type input "#000000"
click at [109, 40] on link "Elements" at bounding box center [137, 40] width 90 height 14
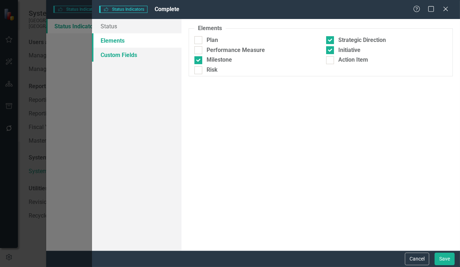
click at [111, 52] on link "Custom Fields" at bounding box center [137, 55] width 90 height 14
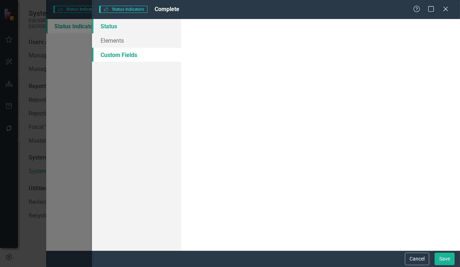
click at [107, 27] on link "Status" at bounding box center [137, 26] width 90 height 14
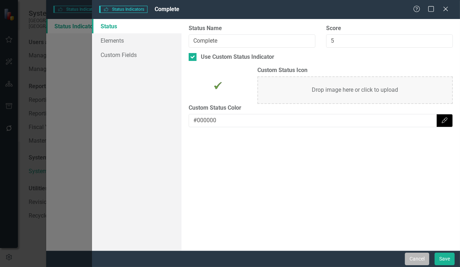
click at [413, 260] on button "Cancel" at bounding box center [417, 259] width 24 height 13
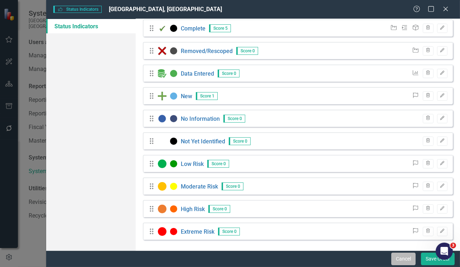
click at [408, 259] on button "Cancel" at bounding box center [404, 259] width 24 height 13
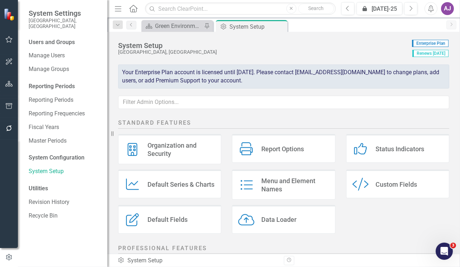
click at [392, 145] on div "Status Indicators" at bounding box center [400, 149] width 49 height 8
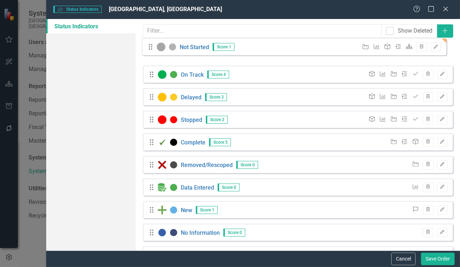
drag, startPoint x: 149, startPoint y: 52, endPoint x: 148, endPoint y: 48, distance: 4.8
click at [148, 48] on div "Drag Not Started Score 1 Initiative Performance Measure Strategic Direction Mil…" at bounding box center [298, 198] width 311 height 311
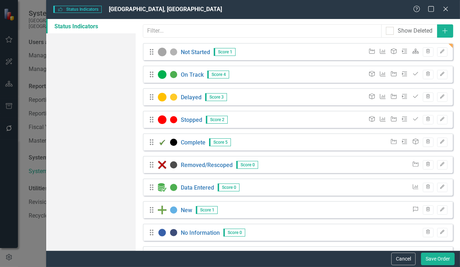
click at [148, 165] on div "Drag Removed/Rescoped Score 0 Initiative Trash Edit" at bounding box center [298, 164] width 311 height 17
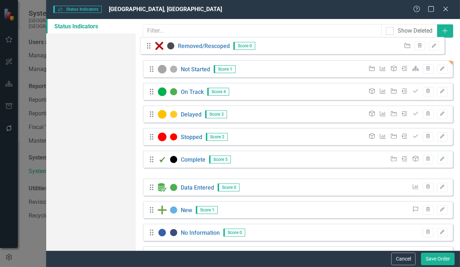
drag, startPoint x: 151, startPoint y: 165, endPoint x: 148, endPoint y: 49, distance: 116.1
click at [148, 49] on div "Drag Not Started Score 1 Initiative Performance Measure Strategic Direction Mil…" at bounding box center [298, 198] width 311 height 311
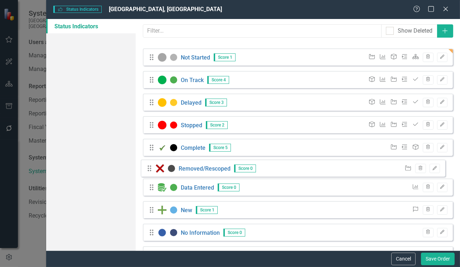
drag, startPoint x: 152, startPoint y: 55, endPoint x: 149, endPoint y: 172, distance: 116.8
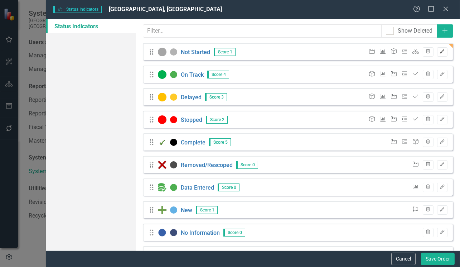
click at [441, 53] on button "Edit" at bounding box center [442, 51] width 10 height 9
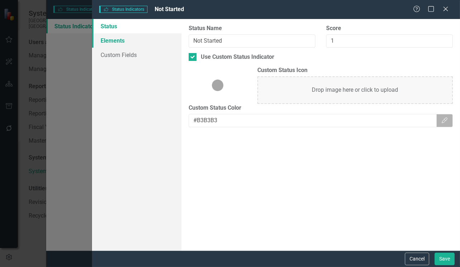
click at [135, 42] on link "Elements" at bounding box center [137, 40] width 90 height 14
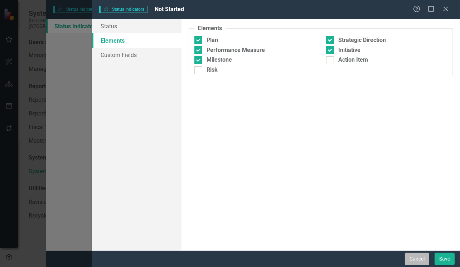
click at [416, 259] on button "Cancel" at bounding box center [417, 259] width 24 height 13
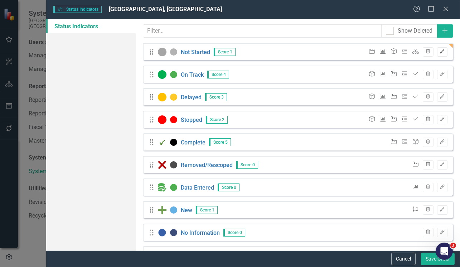
click at [440, 52] on icon "Edit" at bounding box center [442, 51] width 5 height 4
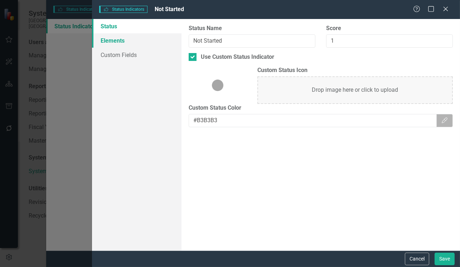
click at [116, 37] on link "Elements" at bounding box center [137, 40] width 90 height 14
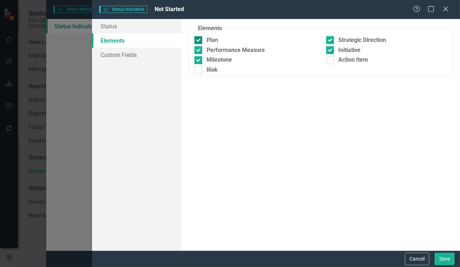
click at [203, 41] on div "Plan" at bounding box center [255, 40] width 121 height 8
click at [199, 41] on input "Plan" at bounding box center [197, 38] width 5 height 5
checkbox input "false"
click at [454, 261] on button "Save" at bounding box center [445, 259] width 20 height 13
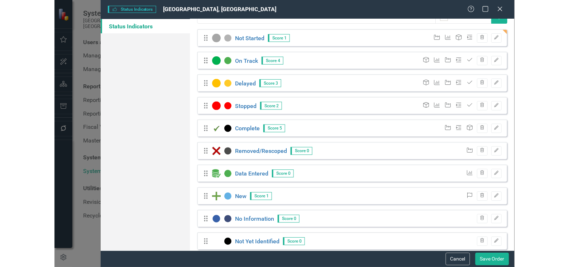
scroll to position [0, 0]
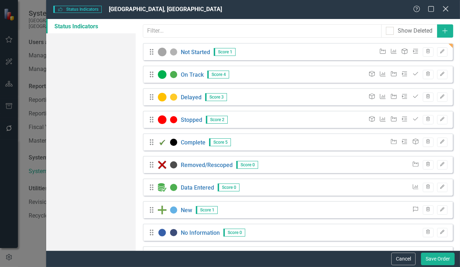
click at [445, 11] on icon "Close" at bounding box center [445, 8] width 9 height 7
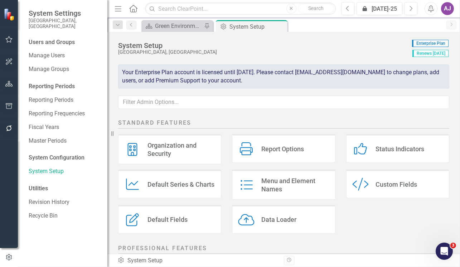
click at [280, 219] on div "Data Loader" at bounding box center [279, 219] width 35 height 8
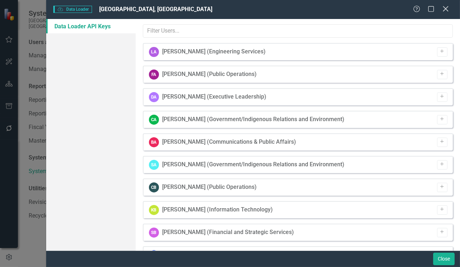
click at [444, 10] on icon at bounding box center [445, 8] width 5 height 5
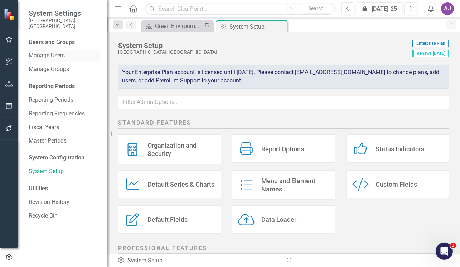
click at [48, 52] on link "Manage Users" at bounding box center [65, 56] width 72 height 8
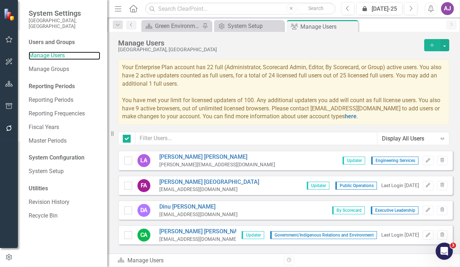
checkbox input "false"
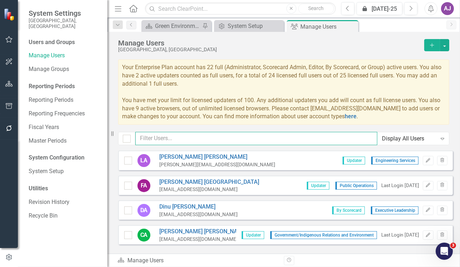
click at [165, 134] on input "text" at bounding box center [256, 138] width 242 height 13
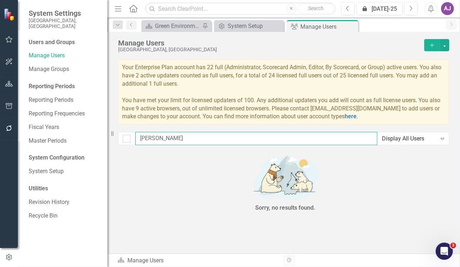
type input "anita"
checkbox input "false"
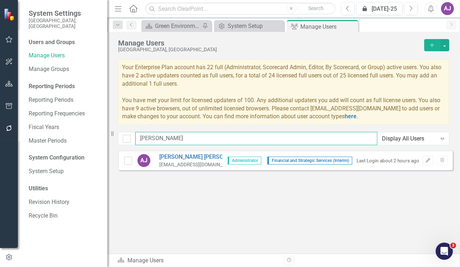
type input "anita"
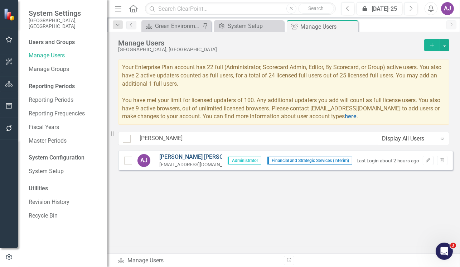
click at [176, 157] on link "Anita Johnson" at bounding box center [203, 157] width 88 height 8
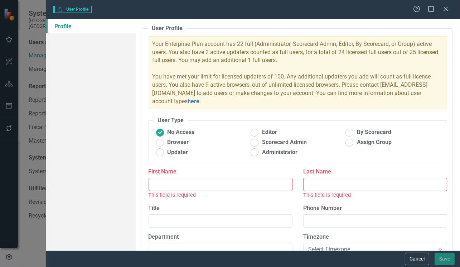
type input "[PERSON_NAME]"
type input "Financial and Strategic Services (Interim)"
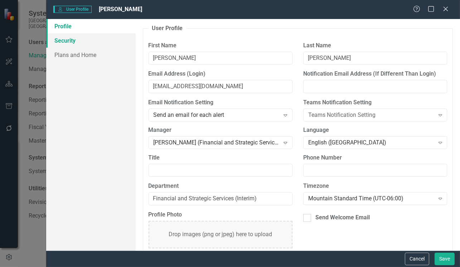
click at [58, 40] on link "Security" at bounding box center [91, 40] width 90 height 14
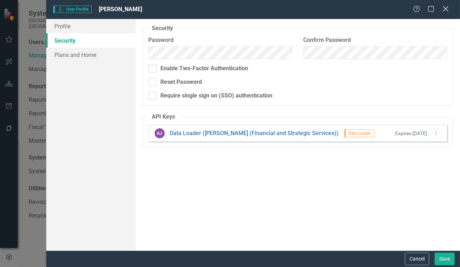
click at [446, 10] on icon "Close" at bounding box center [445, 8] width 9 height 7
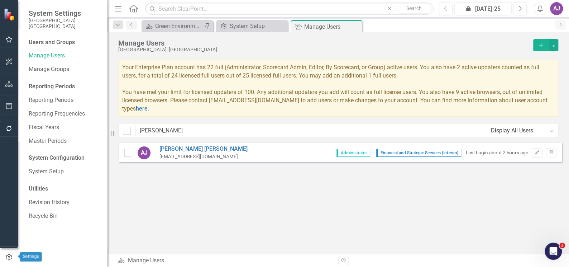
click at [11, 255] on icon "button" at bounding box center [9, 257] width 8 height 6
click at [49, 168] on link "System Setup" at bounding box center [65, 171] width 72 height 8
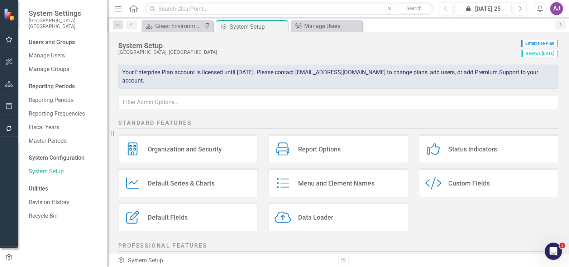
click at [467, 182] on div "Custom Fields" at bounding box center [469, 183] width 42 height 8
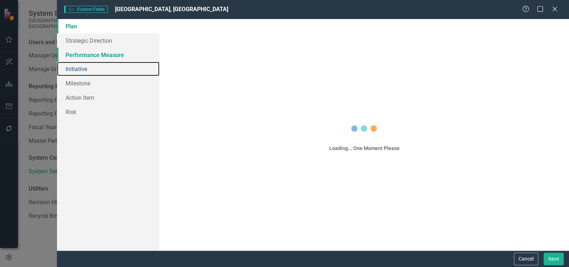
click at [80, 69] on link "Initiative" at bounding box center [108, 69] width 102 height 14
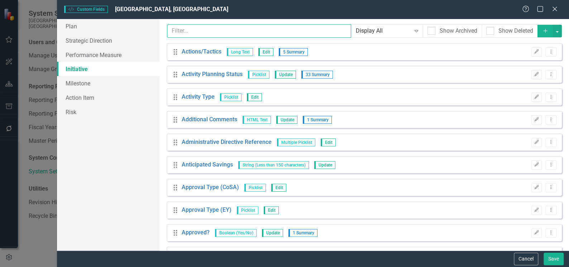
click at [177, 32] on input "text" at bounding box center [259, 30] width 184 height 13
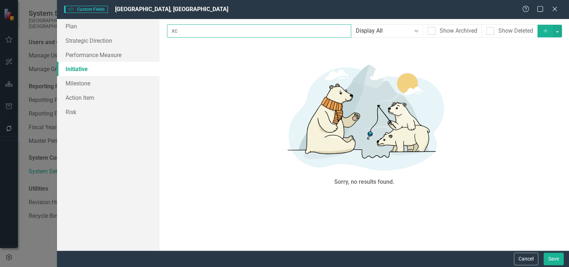
type input "x"
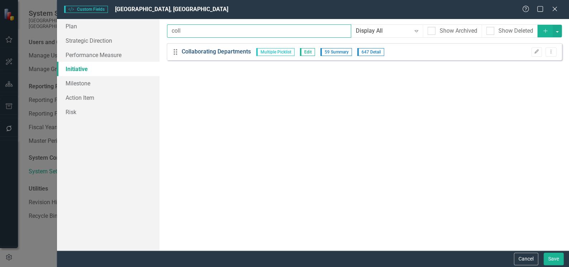
type input "coll"
click at [228, 53] on link "Collaborating Departments" at bounding box center [216, 52] width 69 height 8
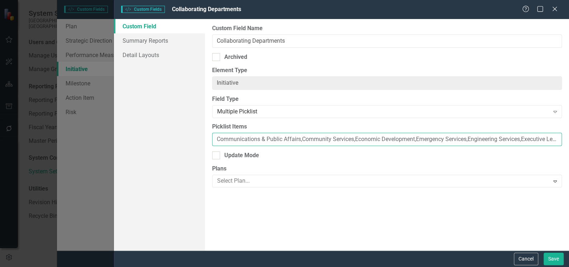
drag, startPoint x: 230, startPoint y: 140, endPoint x: 281, endPoint y: 141, distance: 51.6
click at [281, 141] on input "Communications & Public Affairs,Community Services,Economic Development,Emergen…" at bounding box center [387, 139] width 350 height 13
click at [229, 138] on input "Communications & Public Affairs,Community Services,Economic Development,Emergen…" at bounding box center [387, 139] width 350 height 13
drag, startPoint x: 216, startPoint y: 139, endPoint x: 300, endPoint y: 138, distance: 83.8
click at [300, 138] on input "Communications & Public Affairs,Community Services,Economic Development,Emergen…" at bounding box center [387, 139] width 350 height 13
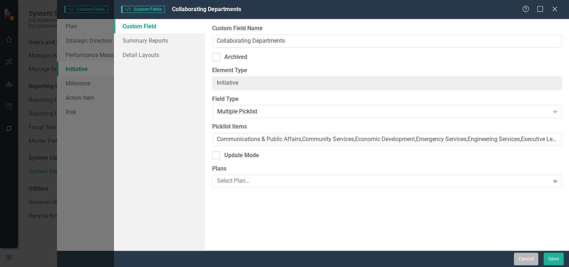
click at [523, 261] on button "Cancel" at bounding box center [526, 258] width 24 height 13
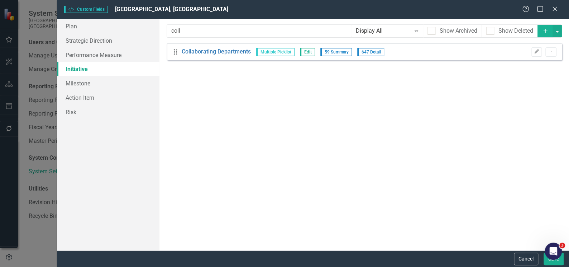
drag, startPoint x: 525, startPoint y: 259, endPoint x: 518, endPoint y: 250, distance: 11.3
click at [525, 259] on button "Cancel" at bounding box center [526, 258] width 24 height 13
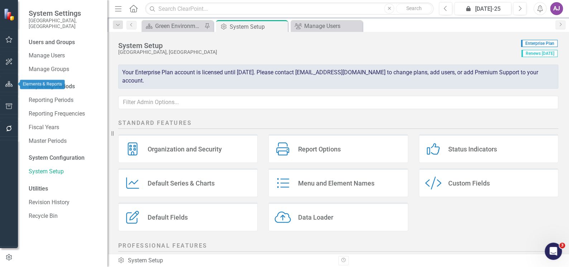
click at [10, 81] on icon "button" at bounding box center [9, 84] width 8 height 6
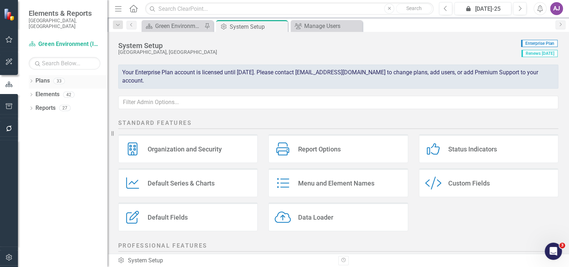
click at [32, 80] on icon "Dropdown" at bounding box center [31, 82] width 5 height 4
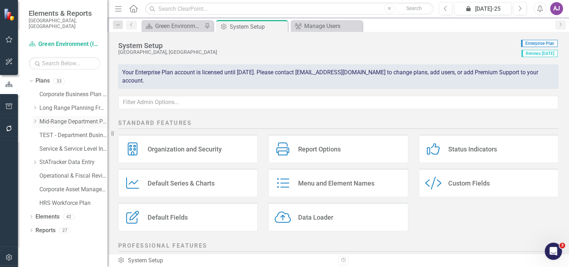
click at [38, 119] on div "Dropdown" at bounding box center [35, 122] width 7 height 6
click at [36, 119] on icon "Dropdown" at bounding box center [34, 121] width 5 height 4
click at [35, 119] on icon "Dropdown" at bounding box center [34, 121] width 5 height 4
click at [37, 119] on icon "Dropdown" at bounding box center [34, 121] width 5 height 4
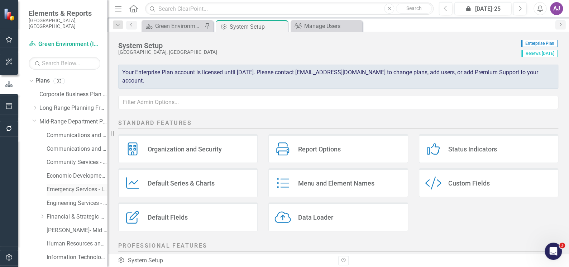
click at [70, 185] on link "Emergency Services - Integrated Business Plan" at bounding box center [77, 189] width 61 height 8
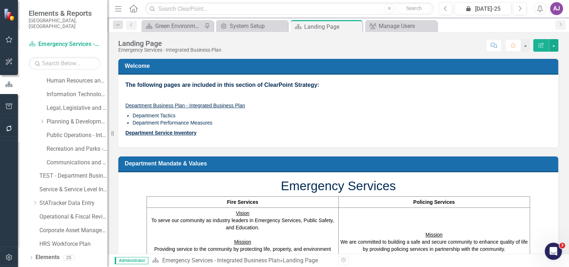
scroll to position [169, 0]
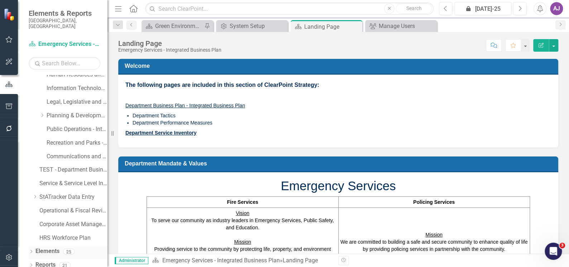
click at [52, 247] on link "Elements" at bounding box center [47, 251] width 24 height 8
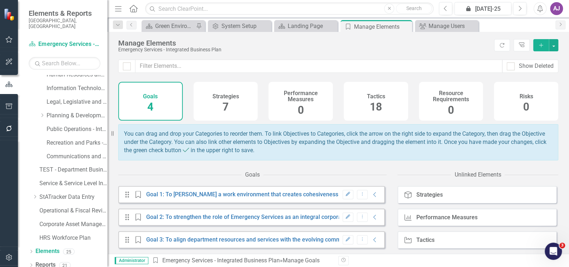
click at [225, 106] on span "7" at bounding box center [226, 106] width 6 height 13
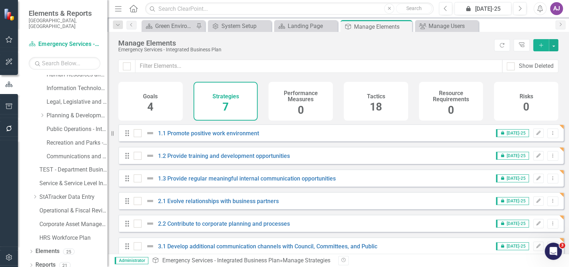
click at [158, 110] on div "Goals 4" at bounding box center [150, 101] width 64 height 39
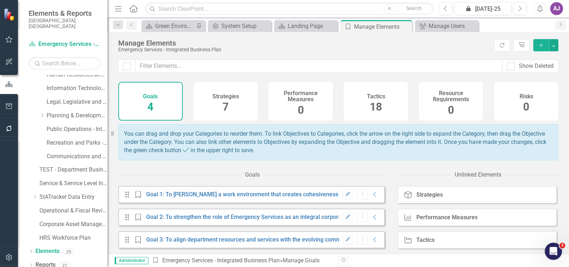
scroll to position [27, 0]
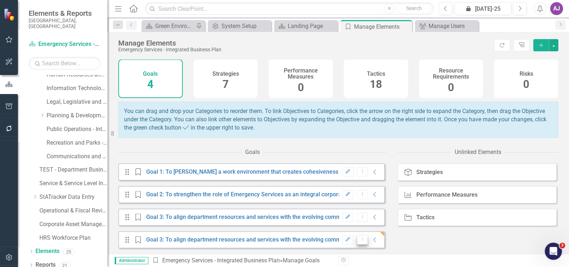
click at [359, 239] on icon "Dropdown Menu" at bounding box center [362, 238] width 6 height 5
click at [374, 229] on link "Trash Delete Goal" at bounding box center [377, 227] width 57 height 13
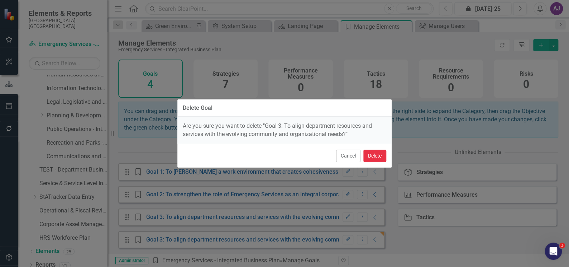
click at [375, 152] on button "Delete" at bounding box center [374, 155] width 23 height 13
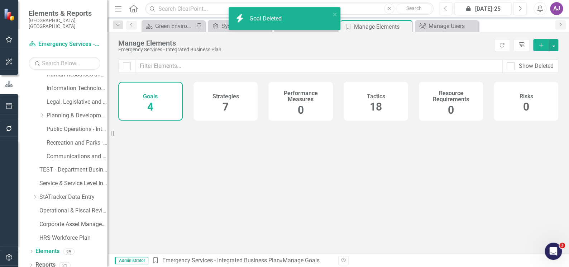
scroll to position [0, 0]
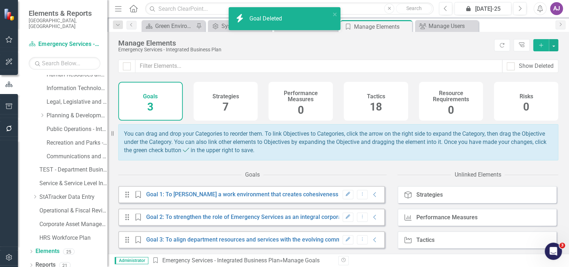
click at [228, 108] on div "Strategies 7" at bounding box center [225, 101] width 64 height 39
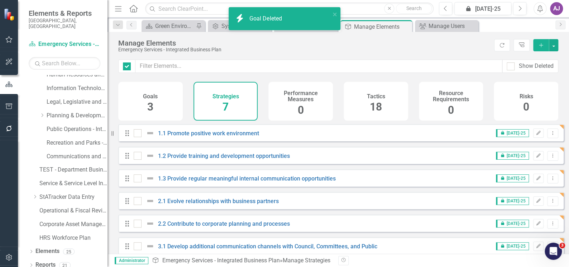
checkbox input "false"
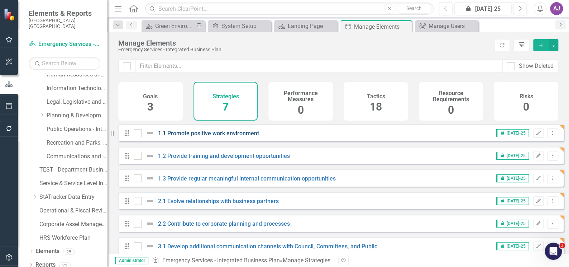
click at [203, 137] on link "1.1 Promote positive work environment" at bounding box center [208, 133] width 101 height 7
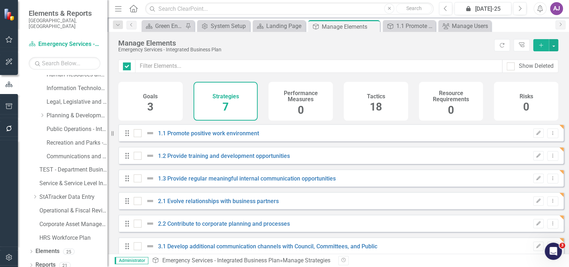
checkbox input "false"
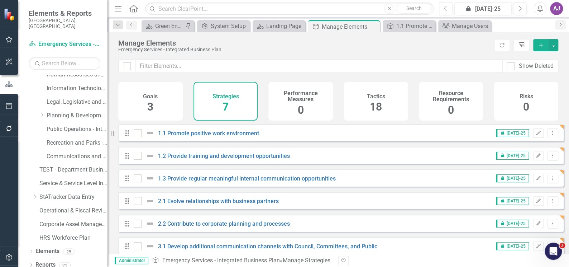
click at [375, 106] on span "18" at bounding box center [376, 106] width 12 height 13
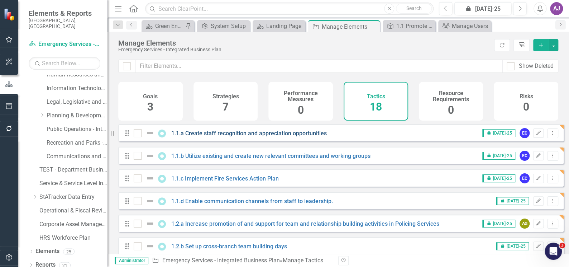
click at [263, 137] on link "1.1.a Create staff recognition and appreciation opportunities" at bounding box center [249, 133] width 156 height 7
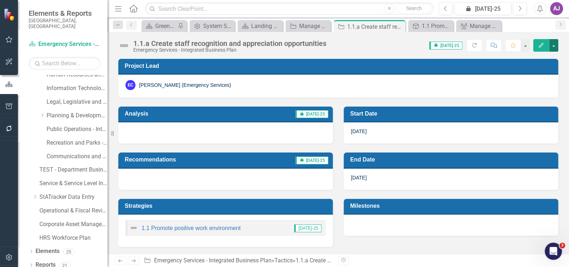
click at [553, 49] on button "button" at bounding box center [553, 45] width 9 height 13
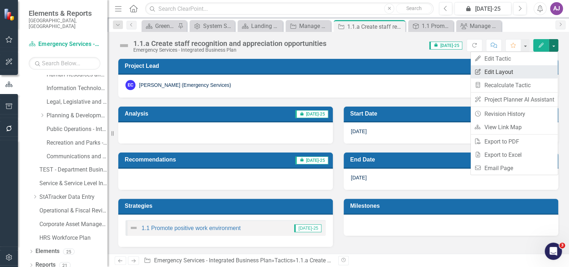
click at [505, 70] on link "Edit Report Edit Layout" at bounding box center [513, 71] width 87 height 13
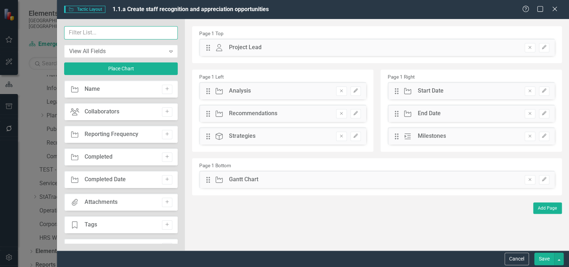
click at [110, 30] on input "text" at bounding box center [121, 32] width 114 height 13
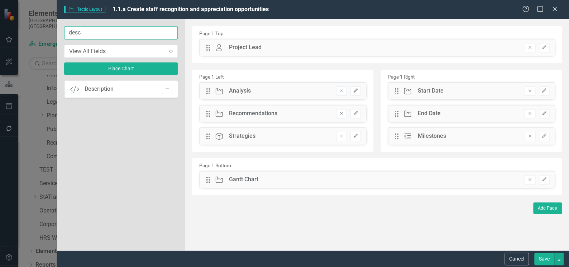
type input "desc"
click at [115, 93] on div "Custom Description Add" at bounding box center [121, 88] width 114 height 17
click at [117, 89] on div "Custom Description Add" at bounding box center [121, 88] width 114 height 17
click at [166, 89] on icon "Add" at bounding box center [166, 89] width 5 height 4
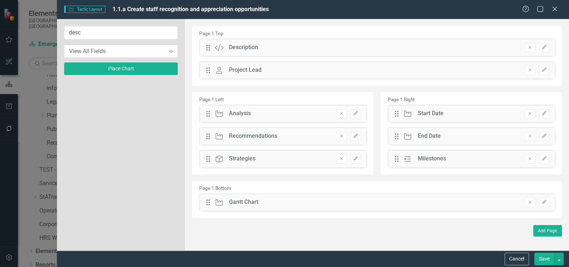
click at [295, 44] on div "Drag Custom Description Remove Edit" at bounding box center [376, 47] width 355 height 17
click at [547, 258] on button "Save" at bounding box center [544, 258] width 20 height 13
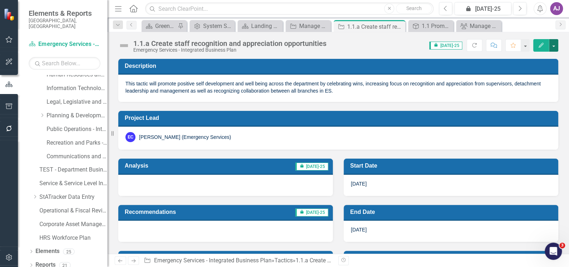
click at [554, 47] on button "button" at bounding box center [553, 45] width 9 height 13
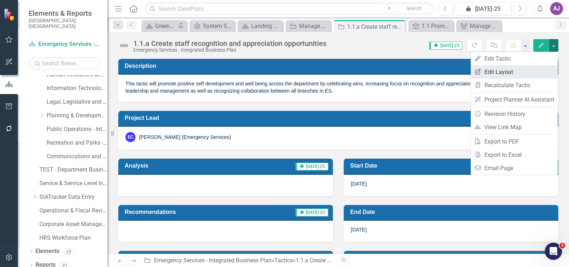
click at [512, 71] on link "Edit Report Edit Layout" at bounding box center [513, 71] width 87 height 13
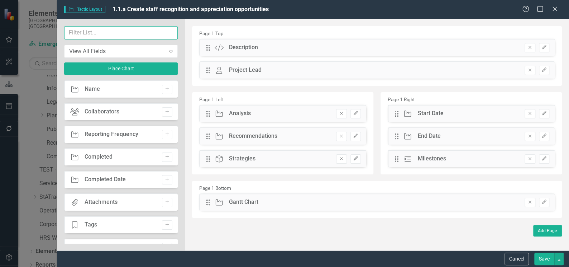
click at [119, 37] on input "text" at bounding box center [121, 32] width 114 height 13
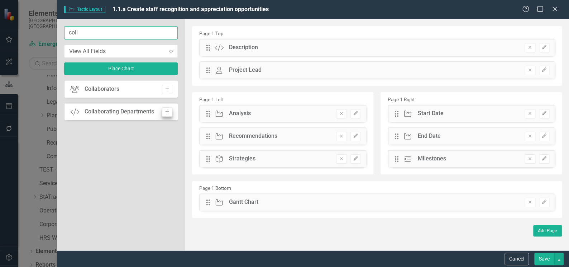
type input "coll"
click at [167, 112] on icon "Add" at bounding box center [166, 111] width 5 height 4
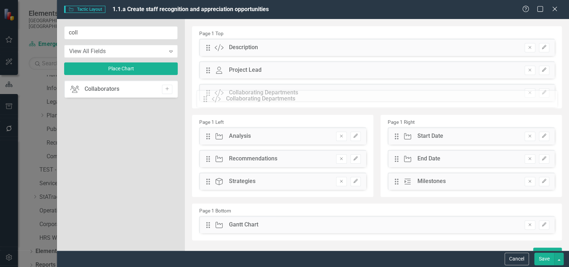
drag, startPoint x: 207, startPoint y: 46, endPoint x: 215, endPoint y: 94, distance: 48.7
click at [559, 259] on button "button" at bounding box center [558, 258] width 9 height 13
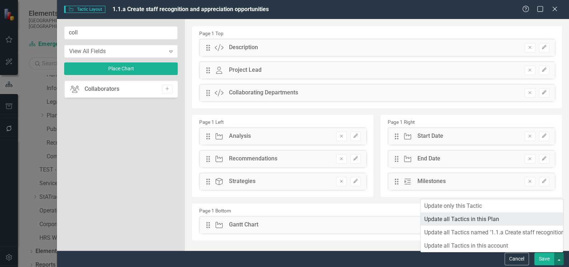
click at [458, 220] on link "Update all Tactics in this Plan" at bounding box center [491, 218] width 143 height 13
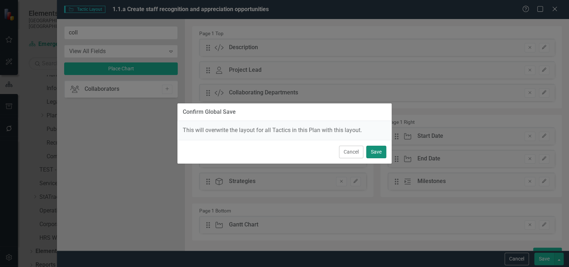
click at [383, 152] on button "Save" at bounding box center [376, 151] width 20 height 13
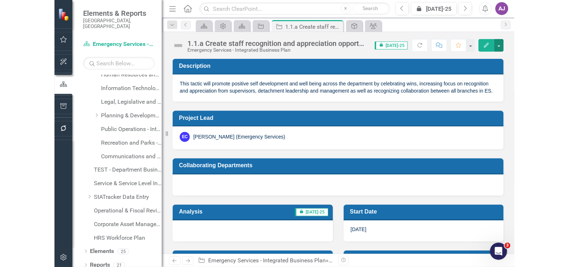
scroll to position [169, 0]
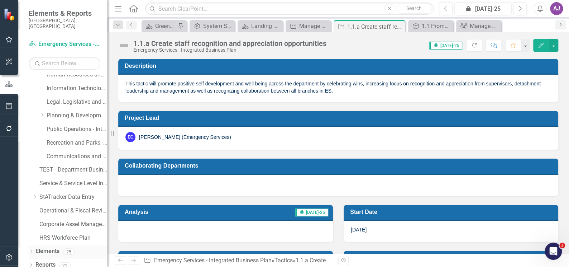
click at [49, 247] on link "Elements" at bounding box center [47, 251] width 24 height 8
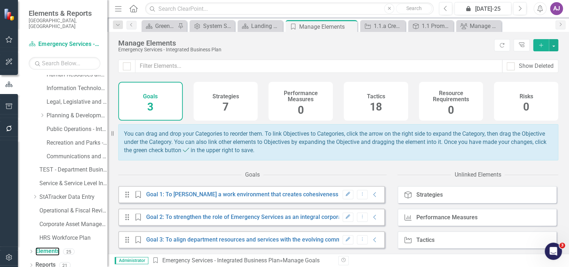
scroll to position [5, 0]
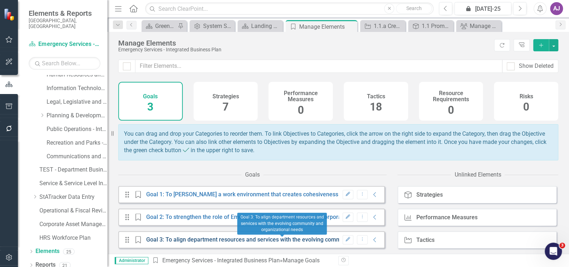
click at [303, 240] on link "Goal 3: To align department resources and services with the evolving community …" at bounding box center [283, 239] width 274 height 7
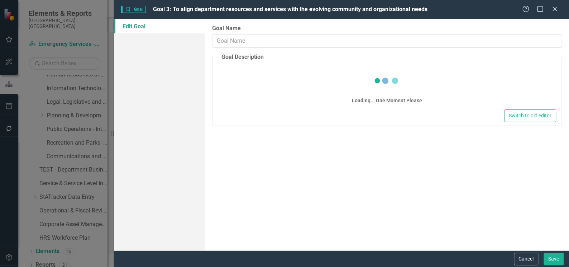
type input "Goal 3: To align department resources and services with the evolving community …"
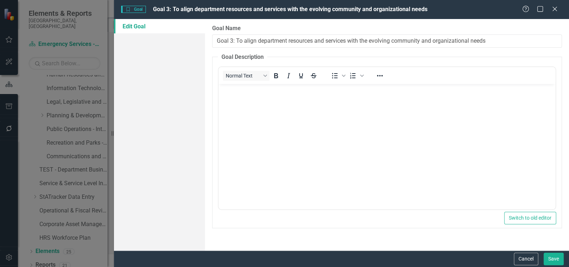
scroll to position [0, 0]
drag, startPoint x: 496, startPoint y: 39, endPoint x: 207, endPoint y: 37, distance: 289.2
click at [207, 37] on div "Goal Name Goal 3: To align department resources and services with the evolving …" at bounding box center [387, 134] width 364 height 231
click at [348, 46] on input "Goal 3: To align department resources and services with the evolving community …" at bounding box center [387, 40] width 350 height 13
drag, startPoint x: 493, startPoint y: 40, endPoint x: 236, endPoint y: 40, distance: 256.5
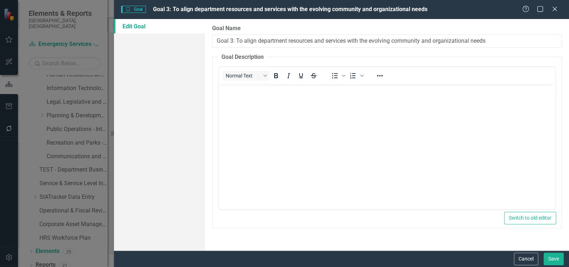
click at [236, 40] on input "Goal 3: To align department resources and services with the evolving community …" at bounding box center [387, 40] width 350 height 13
click at [553, 9] on icon "Close" at bounding box center [554, 8] width 9 height 7
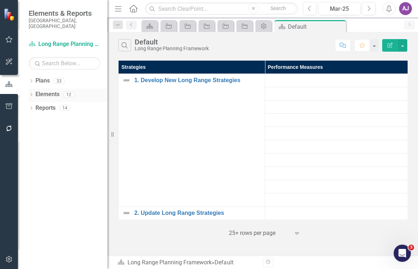
click at [30, 92] on div "Dropdown" at bounding box center [31, 95] width 5 height 6
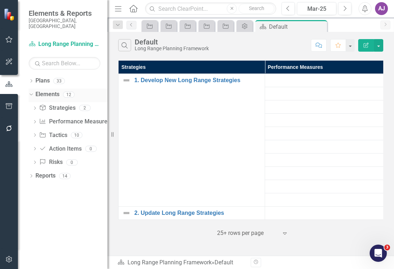
click at [49, 90] on link "Elements" at bounding box center [47, 94] width 24 height 8
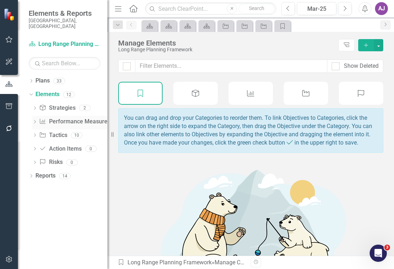
click at [67, 118] on link "Performance Measure Performance Measures" at bounding box center [74, 122] width 71 height 8
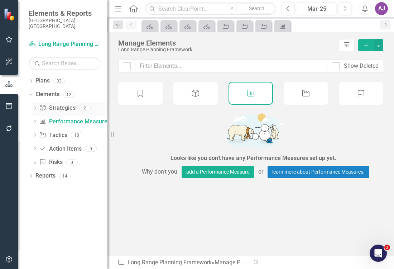
click at [59, 104] on link "Strategy Strategies" at bounding box center [57, 108] width 36 height 8
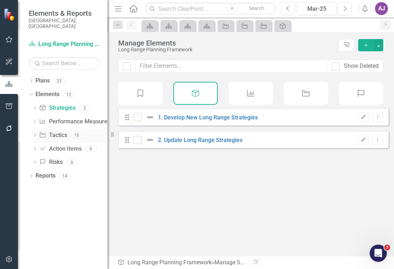
click at [65, 131] on link "Initiative Tactics" at bounding box center [53, 135] width 28 height 8
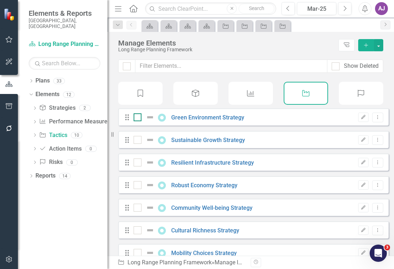
click at [152, 121] on img at bounding box center [150, 117] width 9 height 9
click at [138, 118] on input "checkbox" at bounding box center [136, 115] width 5 height 5
click at [136, 118] on input "checkbox" at bounding box center [136, 115] width 5 height 5
checkbox input "false"
click at [182, 121] on link "Green Environment Strategy" at bounding box center [207, 117] width 73 height 7
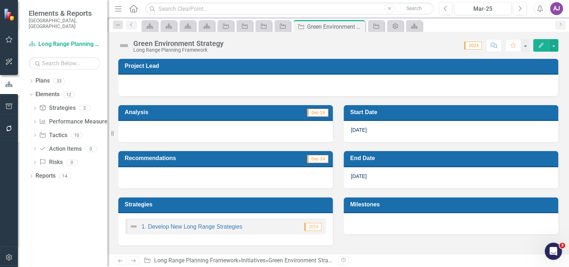
click at [127, 44] on img at bounding box center [123, 45] width 11 height 11
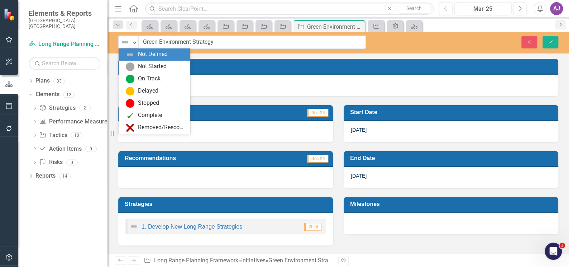
click at [133, 44] on icon "Expand" at bounding box center [134, 42] width 7 height 6
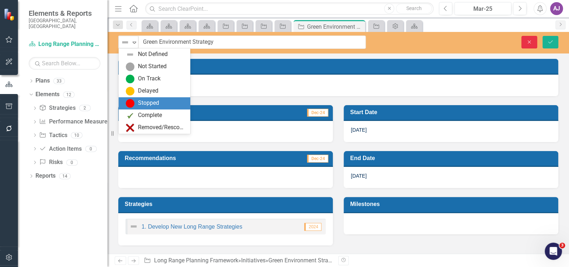
click at [531, 43] on icon "Close" at bounding box center [529, 41] width 6 height 5
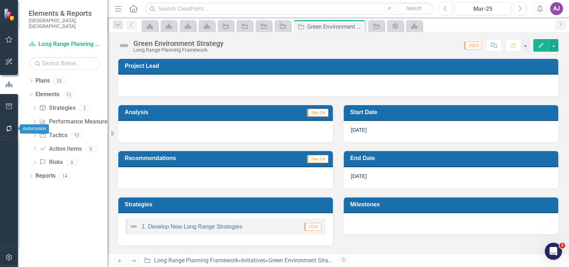
click at [7, 128] on icon "button" at bounding box center [9, 128] width 6 height 6
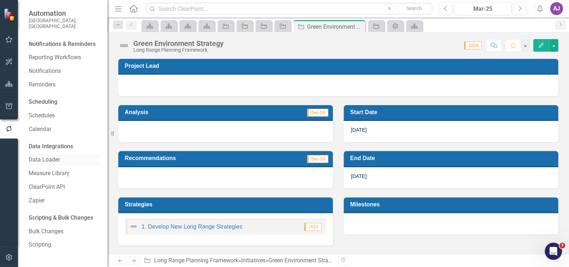
click at [47, 156] on link "Data Loader" at bounding box center [65, 160] width 72 height 8
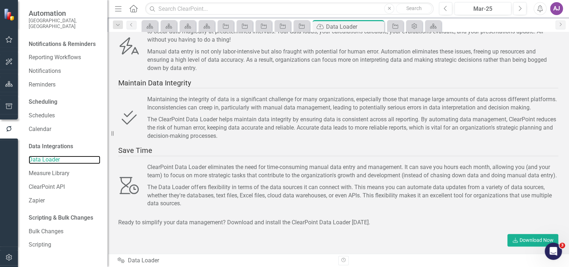
scroll to position [95, 0]
click at [518, 241] on link "Download Download Now" at bounding box center [532, 240] width 51 height 13
click at [11, 258] on icon "button" at bounding box center [9, 257] width 8 height 6
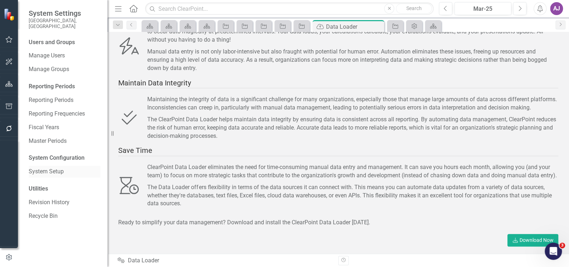
click at [45, 167] on link "System Setup" at bounding box center [65, 171] width 72 height 8
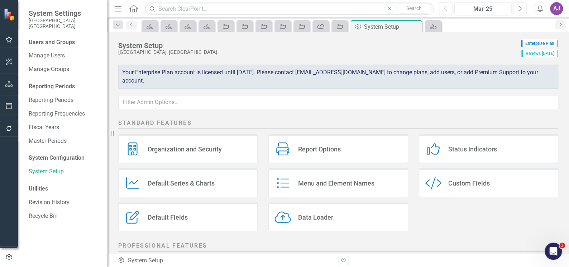
click at [306, 219] on div "Data Loader" at bounding box center [315, 217] width 35 height 8
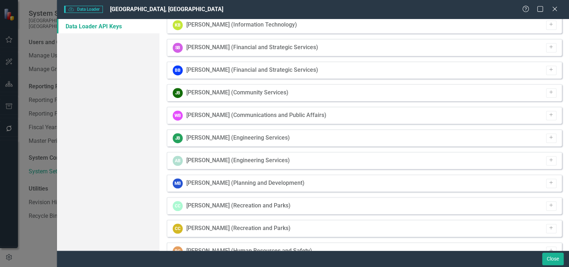
scroll to position [228, 0]
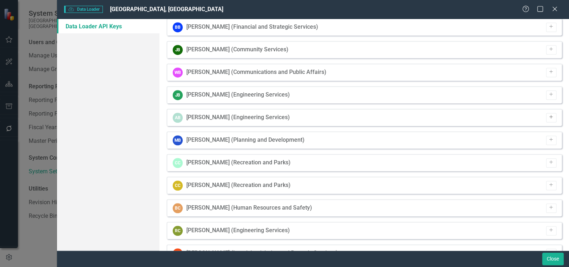
click at [549, 117] on icon "Add" at bounding box center [551, 117] width 5 height 4
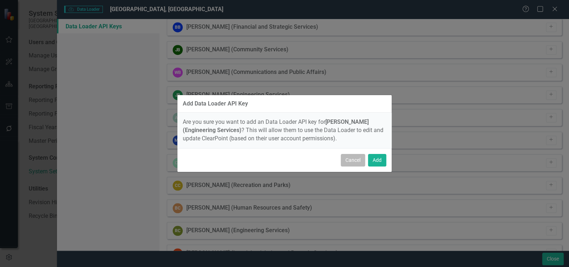
click at [351, 160] on button "Cancel" at bounding box center [353, 160] width 24 height 13
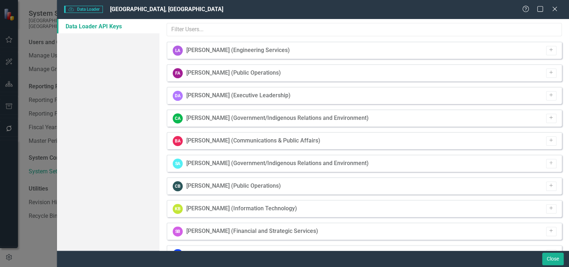
scroll to position [0, 0]
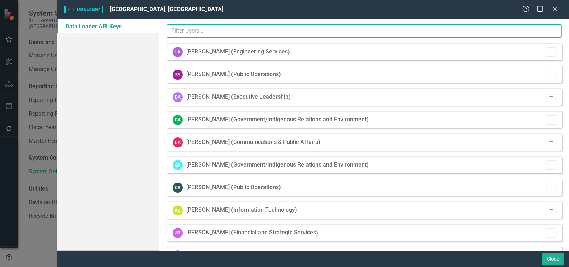
click at [217, 27] on input "text" at bounding box center [364, 30] width 395 height 13
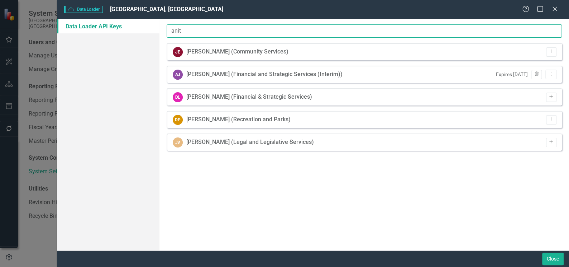
type input "[PERSON_NAME]"
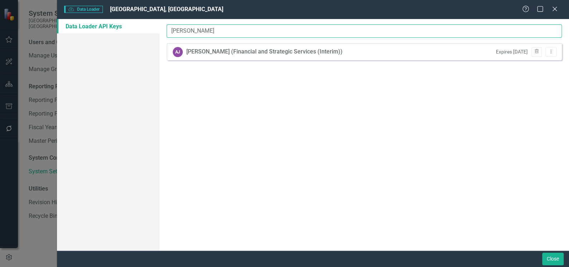
drag, startPoint x: 186, startPoint y: 32, endPoint x: 155, endPoint y: 32, distance: 31.5
click at [155, 32] on div "Data Loader API Keys Hey! It's time to upgrade to ClearPoint Data Loader 2.0. T…" at bounding box center [313, 134] width 512 height 231
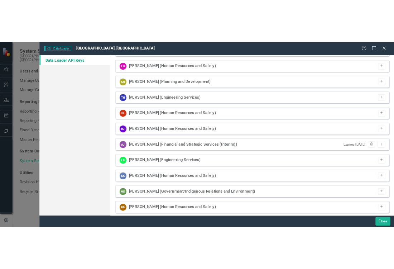
scroll to position [1010, 0]
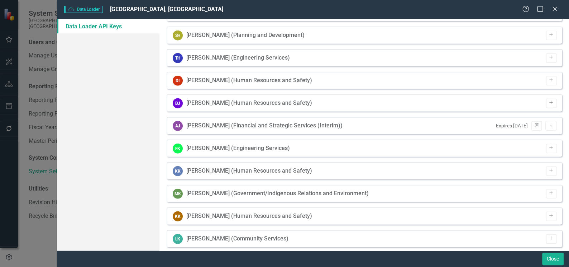
click at [549, 102] on icon "Add" at bounding box center [551, 103] width 5 height 4
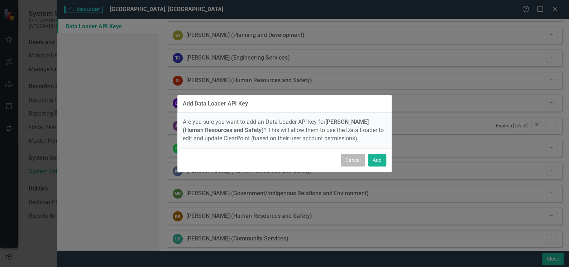
click at [350, 159] on button "Cancel" at bounding box center [353, 160] width 24 height 13
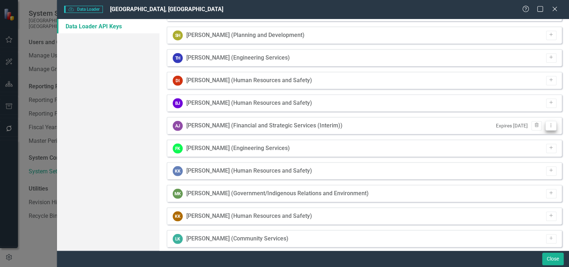
click at [548, 124] on icon "Dropdown Menu" at bounding box center [551, 125] width 6 height 5
click at [532, 137] on link "API Key View API Key" at bounding box center [522, 136] width 57 height 13
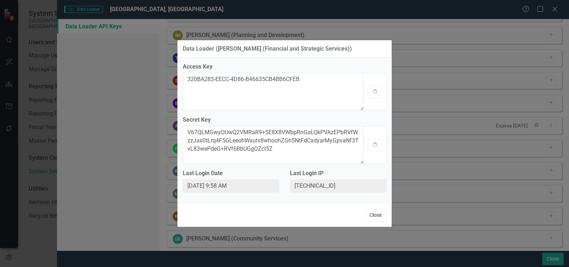
click at [370, 216] on button "Close" at bounding box center [375, 215] width 21 height 13
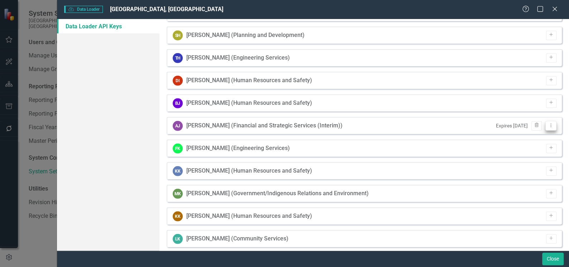
click at [548, 123] on icon "Dropdown Menu" at bounding box center [551, 125] width 6 height 5
click at [535, 148] on link "Edit Edit API Key" at bounding box center [522, 150] width 57 height 13
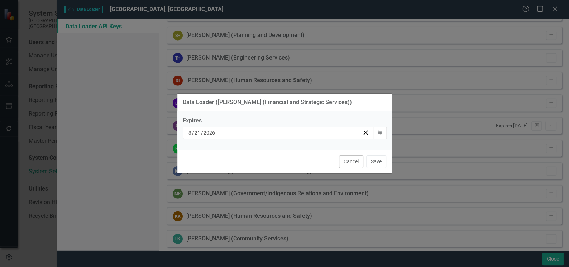
click at [351, 163] on button "Cancel" at bounding box center [351, 161] width 24 height 13
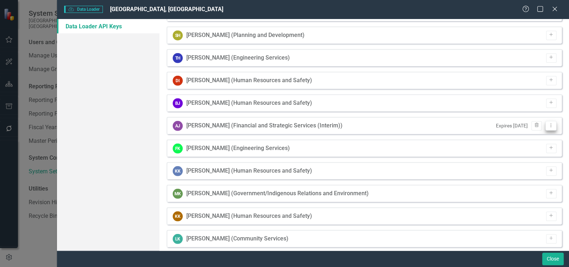
click at [548, 126] on icon "Dropdown Menu" at bounding box center [551, 125] width 6 height 5
click at [459, 128] on div "AJ Anita Johnson (Financial and Strategic Services (Interim)) Expires in 7 mont…" at bounding box center [364, 125] width 395 height 17
click at [546, 259] on button "Close" at bounding box center [552, 258] width 21 height 13
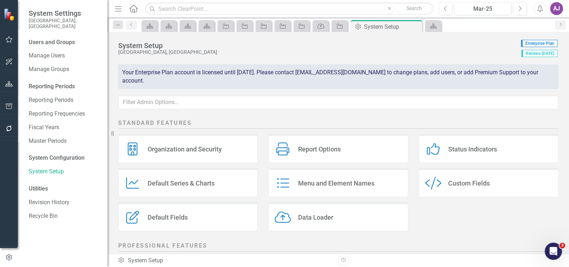
click at [557, 8] on div "AJ" at bounding box center [556, 8] width 13 height 13
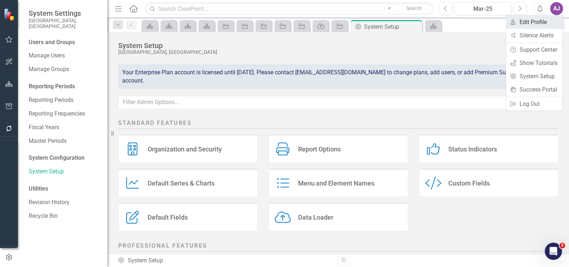
click at [528, 21] on link "User Edit Profile" at bounding box center [534, 21] width 57 height 13
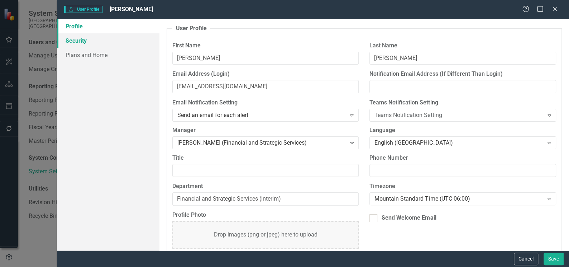
click at [77, 40] on link "Security" at bounding box center [108, 40] width 102 height 14
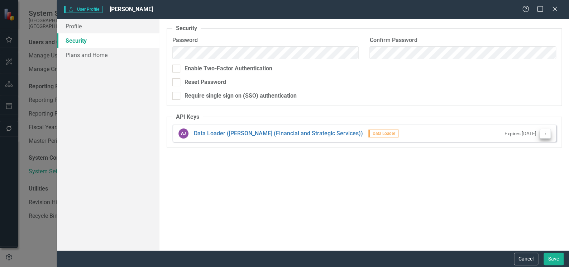
click at [549, 133] on button "Dropdown Menu" at bounding box center [545, 134] width 11 height 10
click at [545, 133] on icon "Dropdown Menu" at bounding box center [545, 133] width 6 height 5
click at [525, 145] on link "API Key Edit API Key" at bounding box center [522, 144] width 57 height 13
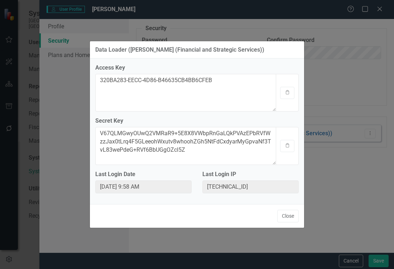
click at [193, 29] on div "Data Loader (Anita Johnson (Financial and Strategic Services)) Access Key 320BA…" at bounding box center [197, 134] width 215 height 269
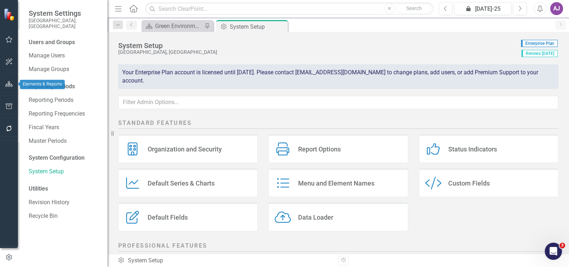
click at [10, 85] on icon "button" at bounding box center [9, 84] width 8 height 6
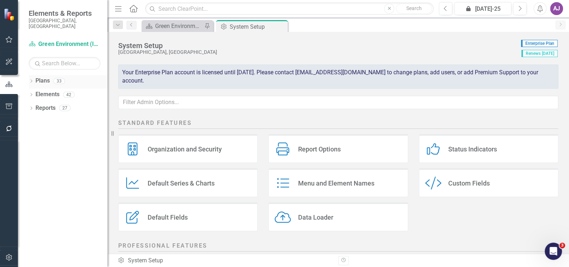
click at [32, 75] on div "Dropdown Plans 33" at bounding box center [68, 82] width 79 height 14
click at [48, 77] on link "Plans" at bounding box center [42, 81] width 14 height 8
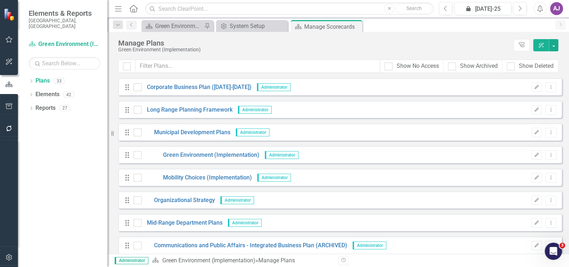
click at [28, 75] on div "Dropdown Plans 33 Corporate Business Plan ([DATE]-[DATE]) Dropdown Long Range P…" at bounding box center [63, 171] width 90 height 192
click at [30, 80] on icon "Dropdown" at bounding box center [31, 82] width 5 height 4
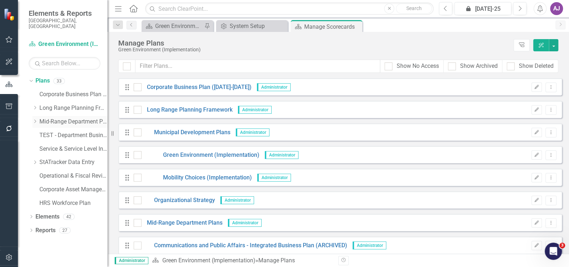
click at [35, 119] on icon "Dropdown" at bounding box center [34, 121] width 5 height 4
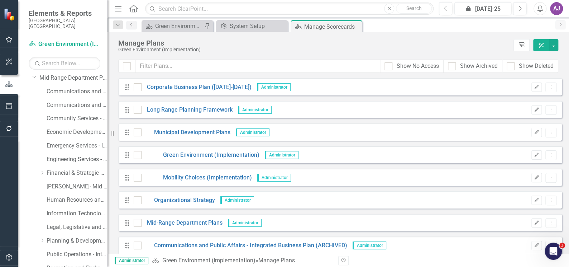
scroll to position [65, 0]
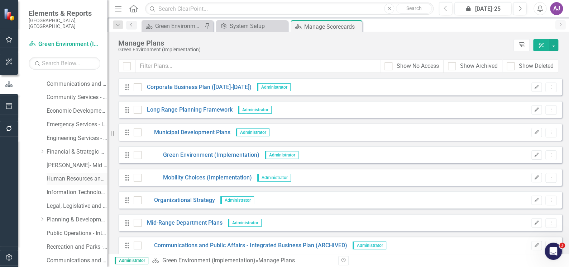
click at [68, 174] on link "Human Resources and Safety - Integrated Business Plan" at bounding box center [77, 178] width 61 height 8
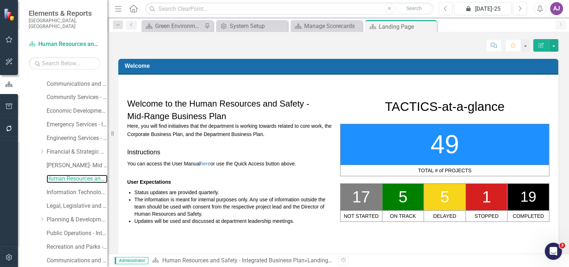
scroll to position [65, 0]
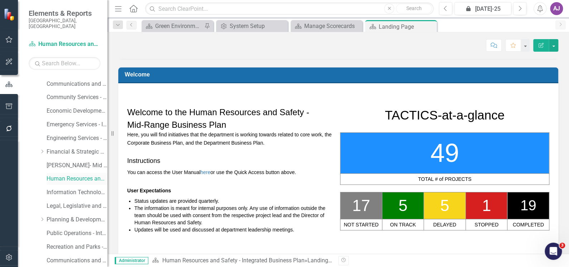
click at [69, 174] on link "Human Resources and Safety - Integrated Business Plan" at bounding box center [77, 178] width 61 height 8
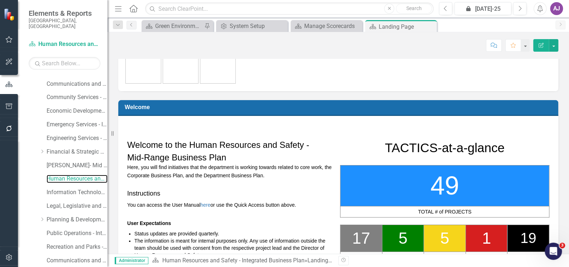
scroll to position [0, 0]
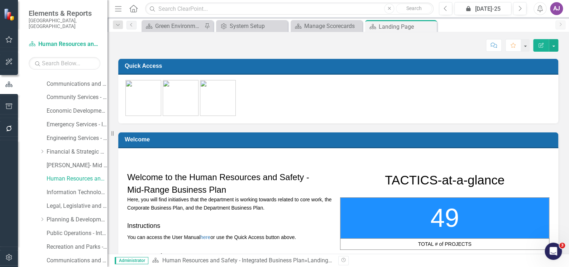
click at [186, 103] on img at bounding box center [181, 98] width 36 height 36
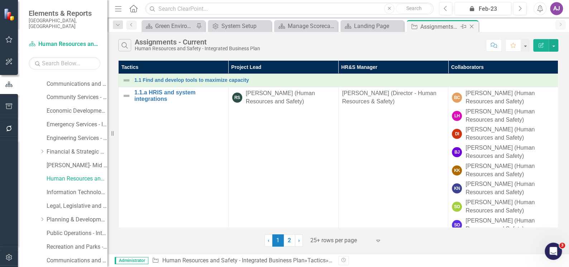
click at [475, 25] on div "Close" at bounding box center [472, 26] width 9 height 9
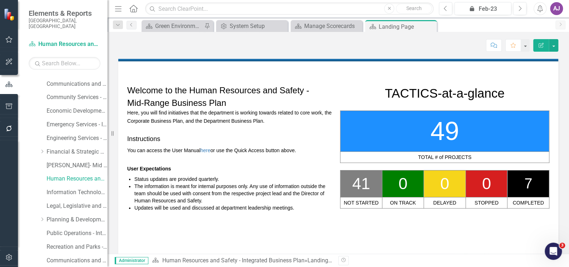
scroll to position [97, 0]
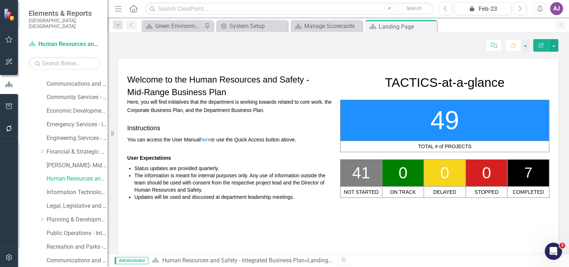
click at [377, 197] on p at bounding box center [444, 200] width 209 height 7
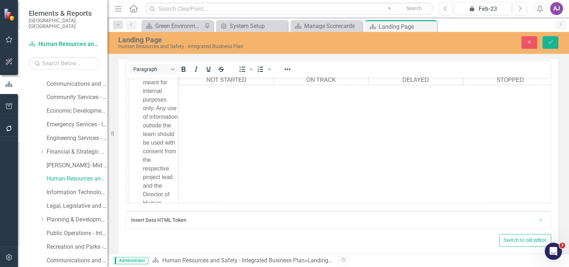
click at [538, 221] on div "Dropdown" at bounding box center [540, 220] width 5 height 6
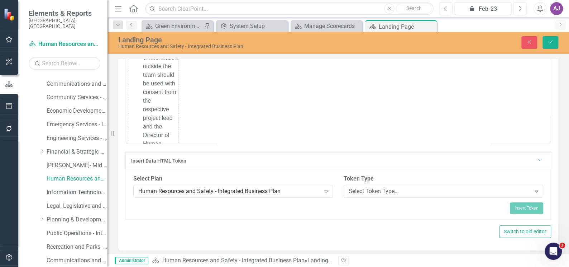
scroll to position [163, 0]
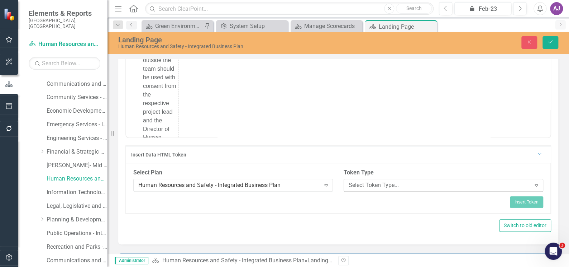
click at [535, 184] on icon at bounding box center [537, 185] width 4 height 2
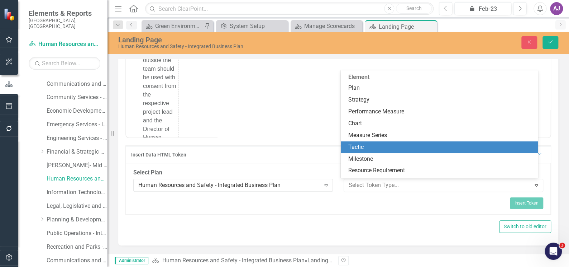
click at [410, 150] on div "Tactic" at bounding box center [441, 147] width 186 height 8
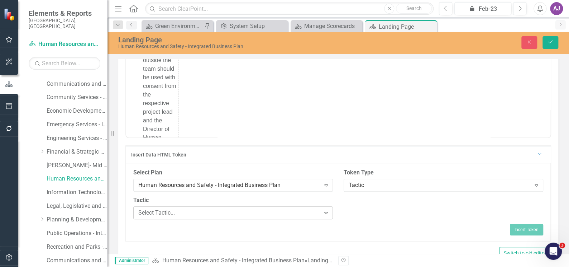
click at [324, 211] on icon "Expand" at bounding box center [325, 213] width 7 height 6
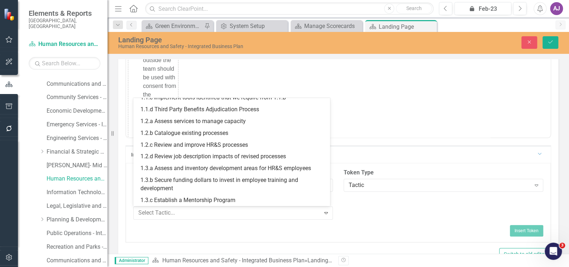
scroll to position [0, 0]
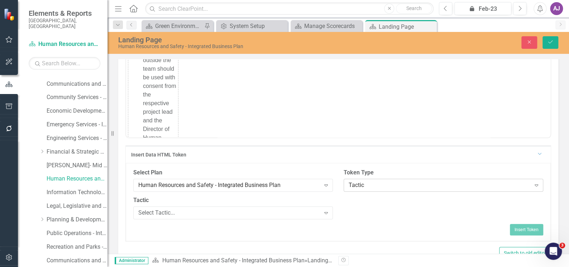
click at [533, 186] on icon "Expand" at bounding box center [536, 185] width 7 height 6
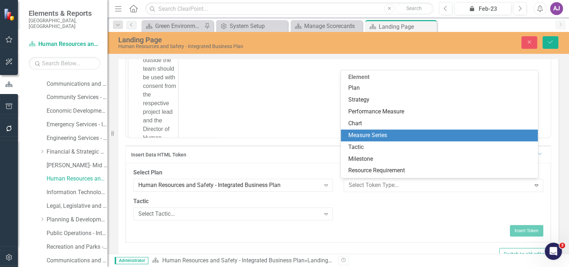
drag, startPoint x: 287, startPoint y: 119, endPoint x: 413, endPoint y: 130, distance: 126.3
click at [413, 130] on div "Measure Series" at bounding box center [439, 135] width 197 height 12
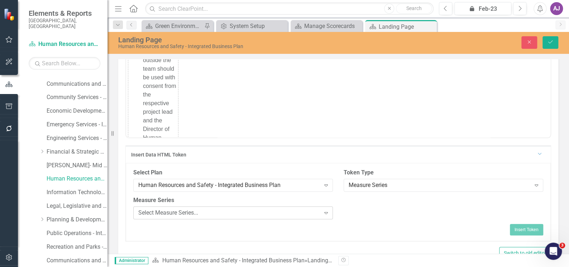
click at [324, 214] on icon "Expand" at bounding box center [325, 213] width 7 height 6
click at [533, 184] on icon "Expand" at bounding box center [536, 185] width 7 height 6
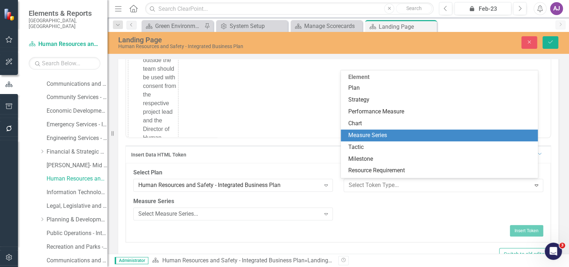
scroll to position [59, 0]
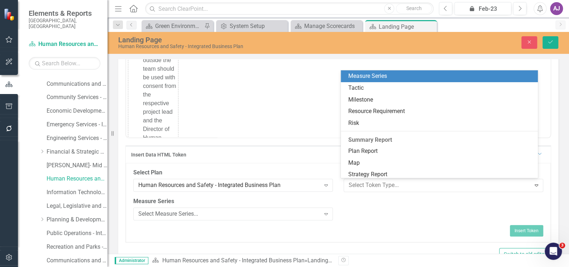
click at [411, 208] on div "Select Plan Human Resources and Safety - Integrated Business Plan Expand Token …" at bounding box center [338, 196] width 421 height 56
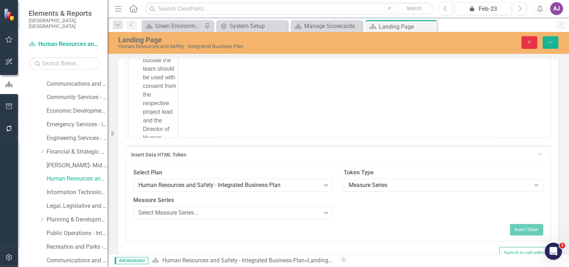
click at [530, 44] on icon "Close" at bounding box center [529, 41] width 6 height 5
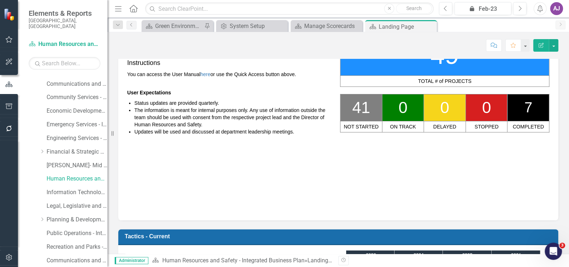
scroll to position [161, 0]
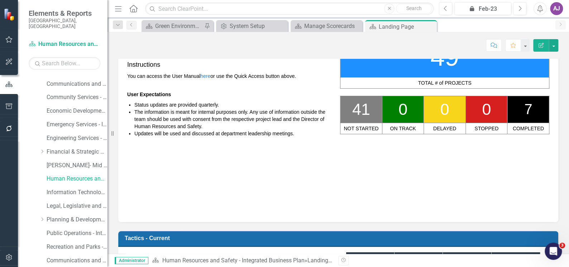
click at [448, 148] on h1 at bounding box center [444, 150] width 209 height 14
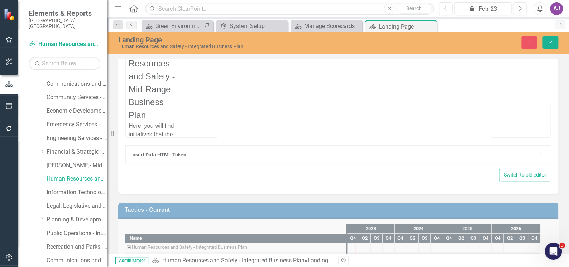
scroll to position [0, 0]
click at [529, 47] on button "Close" at bounding box center [529, 42] width 16 height 13
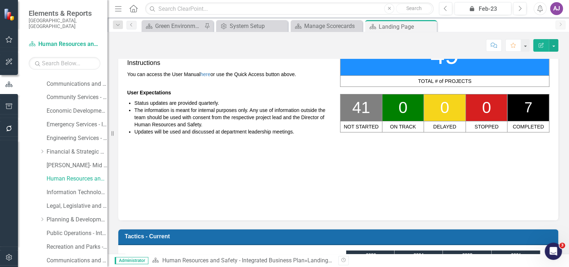
scroll to position [161, 0]
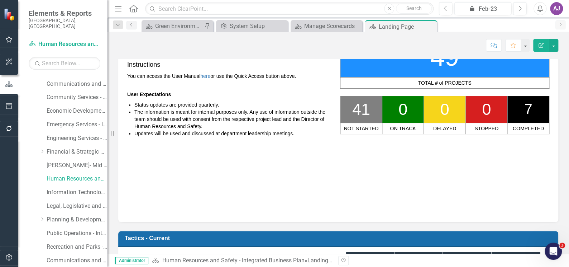
click at [320, 191] on h1 at bounding box center [338, 187] width 426 height 14
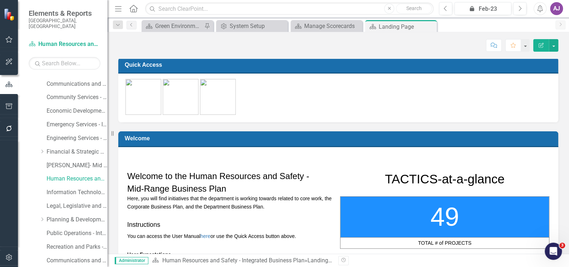
scroll to position [0, 0]
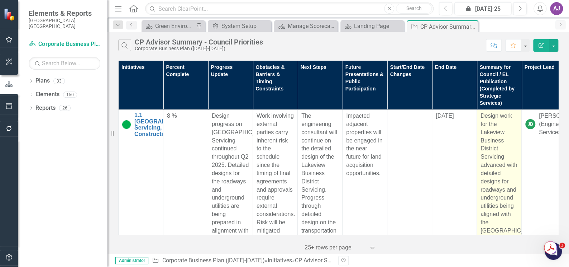
click at [498, 138] on p "Design work for the Lakeview Business District Servicing advanced with detailed…" at bounding box center [498, 243] width 37 height 263
click at [499, 138] on p "Design work for the Lakeview Business District Servicing advanced with detailed…" at bounding box center [498, 243] width 37 height 263
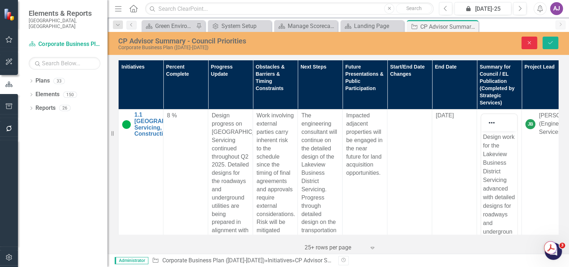
click at [529, 46] on button "Close" at bounding box center [529, 43] width 16 height 13
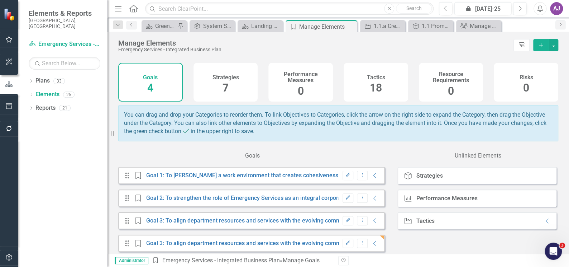
scroll to position [27, 0]
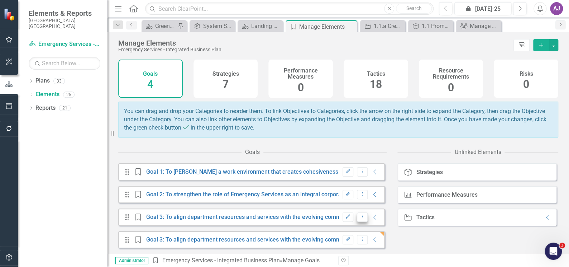
click at [359, 217] on icon "Dropdown Menu" at bounding box center [362, 216] width 6 height 5
click at [362, 240] on link "Trash Delete Goal" at bounding box center [377, 241] width 57 height 13
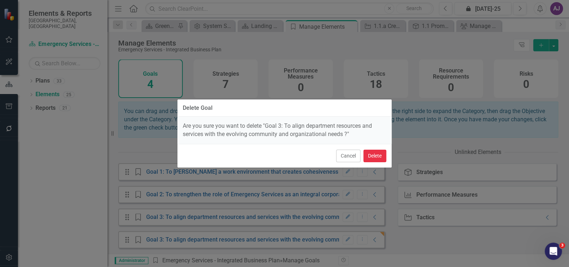
click at [377, 155] on button "Delete" at bounding box center [374, 155] width 23 height 13
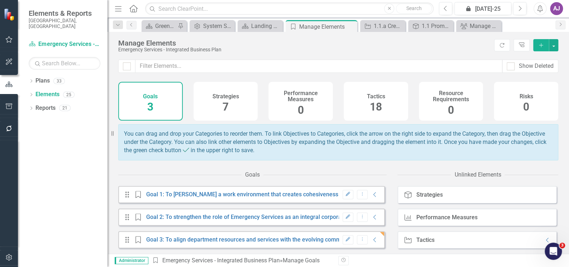
scroll to position [5, 0]
click at [371, 239] on icon "Collapse" at bounding box center [374, 239] width 7 height 6
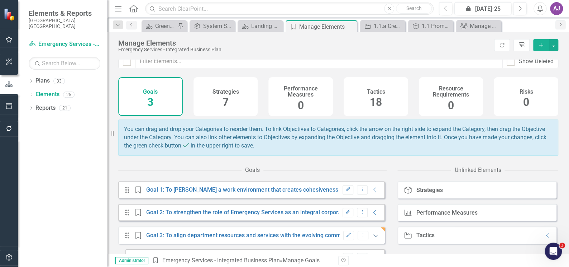
click at [372, 238] on icon "Expanded" at bounding box center [375, 235] width 7 height 6
